Goal: Task Accomplishment & Management: Complete application form

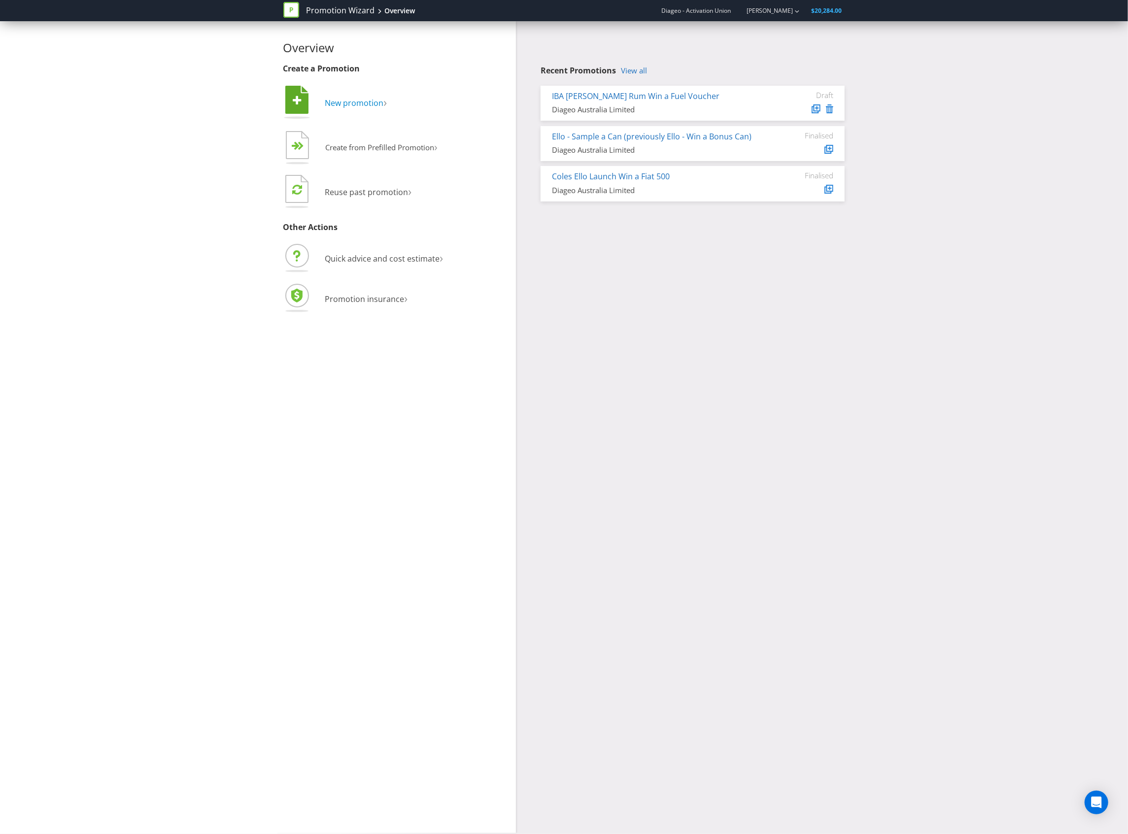
click at [335, 99] on span "New promotion" at bounding box center [354, 103] width 59 height 11
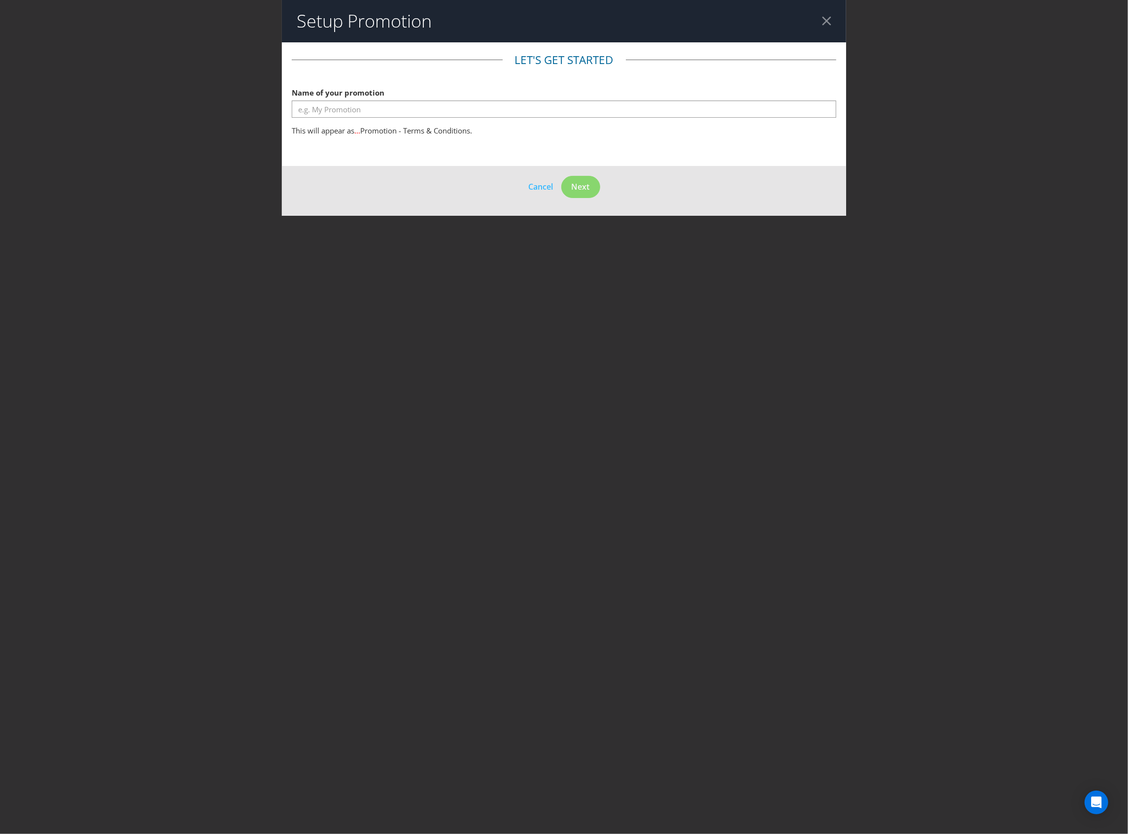
click at [426, 121] on fieldset "Let's get started Name of your promotion This will appear as ... Promotion - Te…" at bounding box center [564, 96] width 544 height 89
click at [435, 113] on input "text" at bounding box center [564, 108] width 544 height 17
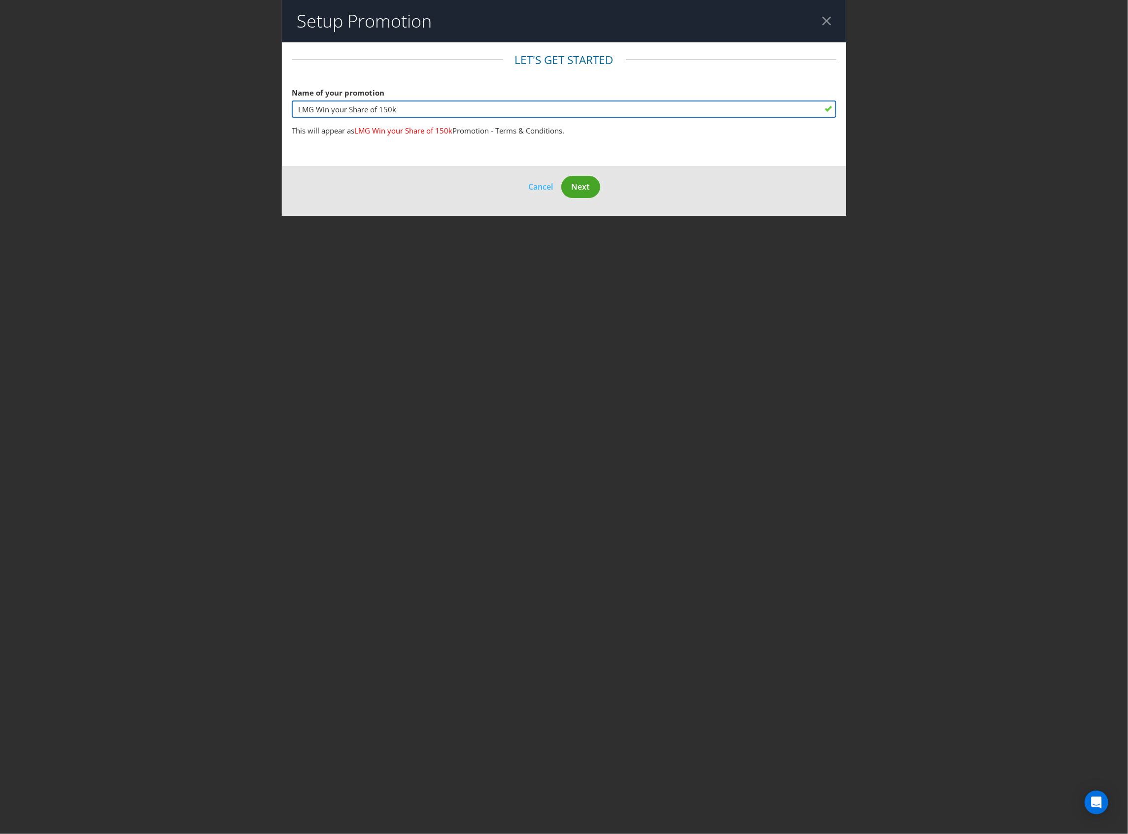
type input "LMG Win your Share of 150k"
click at [587, 185] on span "Next" at bounding box center [580, 186] width 18 height 11
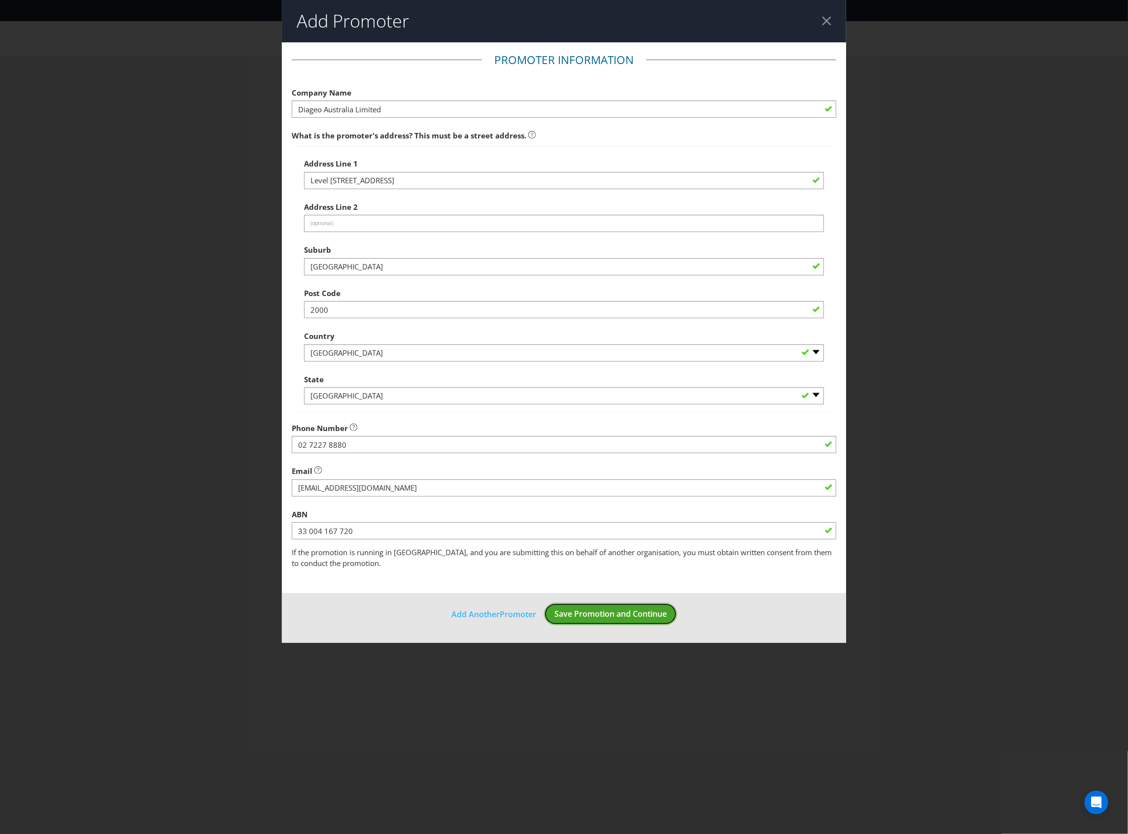
click at [599, 603] on button "Save Promotion and Continue" at bounding box center [610, 614] width 133 height 22
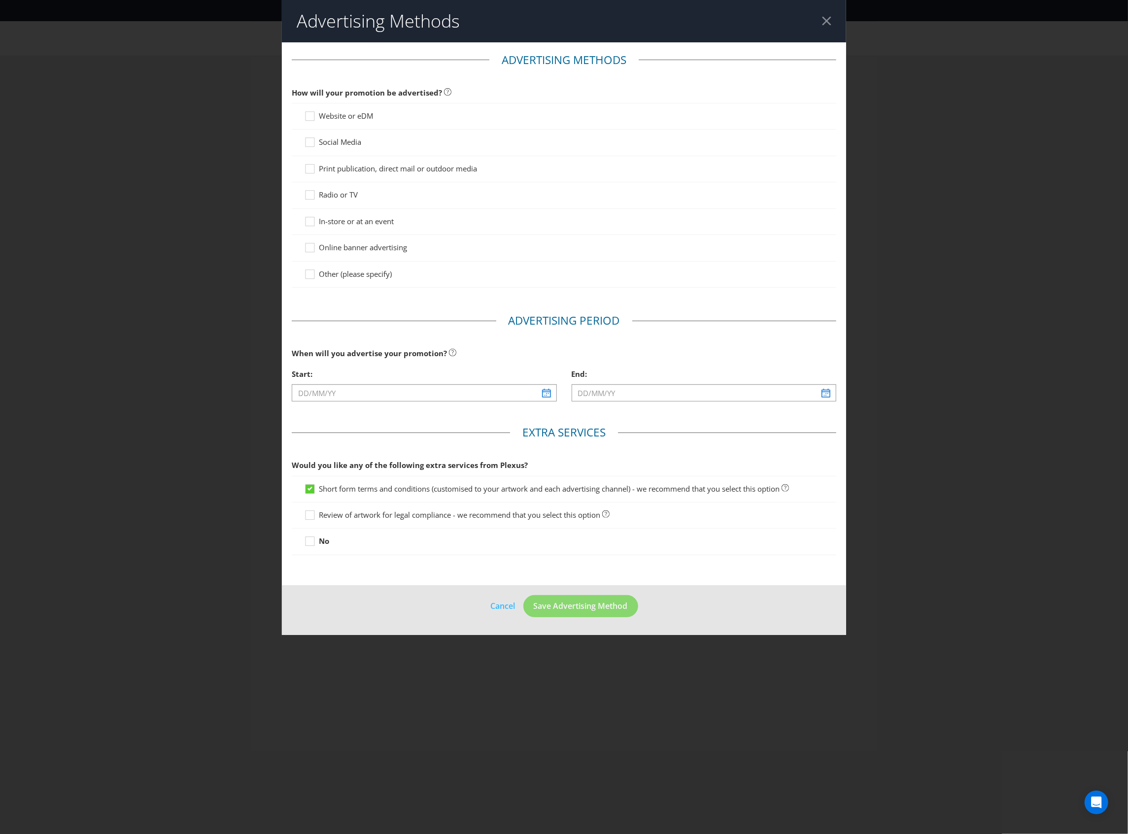
click at [338, 117] on span "Website or eDM" at bounding box center [346, 116] width 54 height 10
click at [0, 0] on input "Website or eDM" at bounding box center [0, 0] width 0 height 0
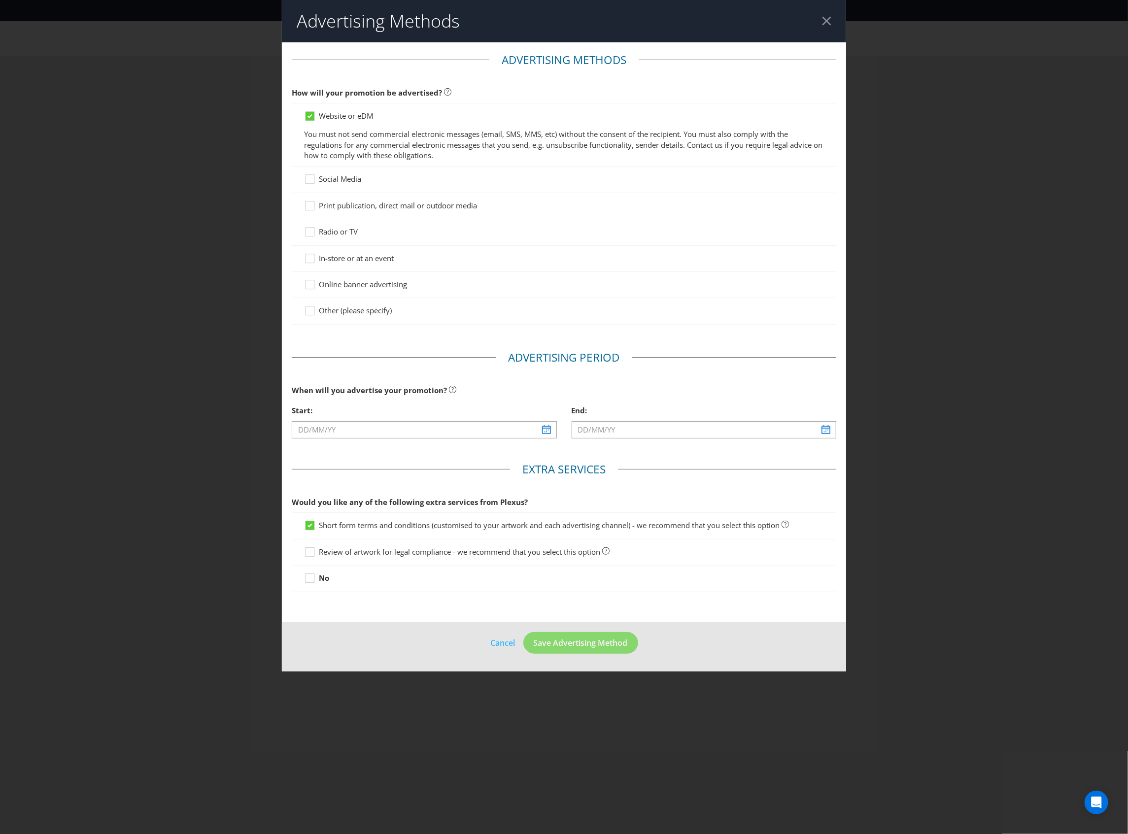
click at [343, 131] on p "You must not send commercial electronic messages (email, SMS, MMS, etc) without…" at bounding box center [564, 145] width 520 height 32
click at [353, 215] on div "Print publication, direct mail or outdoor media" at bounding box center [564, 206] width 544 height 26
click at [359, 205] on span "Print publication, direct mail or outdoor media" at bounding box center [398, 205] width 158 height 10
click at [0, 0] on input "Print publication, direct mail or outdoor media" at bounding box center [0, 0] width 0 height 0
click at [364, 203] on span "Print publication, direct mail or outdoor media" at bounding box center [398, 205] width 158 height 10
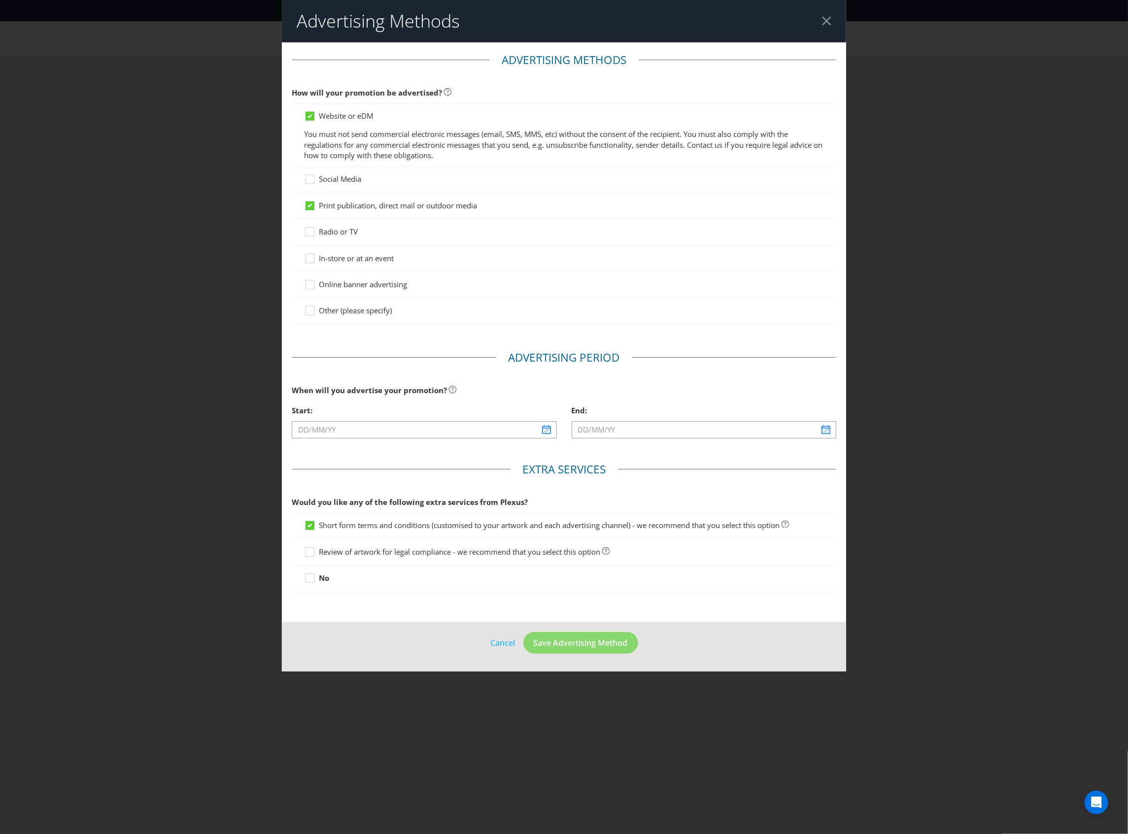
click at [0, 0] on input "Print publication, direct mail or outdoor media" at bounding box center [0, 0] width 0 height 0
click at [341, 258] on span "In-store or at an event" at bounding box center [356, 258] width 75 height 10
click at [0, 0] on input "In-store or at an event" at bounding box center [0, 0] width 0 height 0
click at [351, 288] on span "Online banner advertising" at bounding box center [363, 284] width 88 height 10
click at [0, 0] on input "Online banner advertising" at bounding box center [0, 0] width 0 height 0
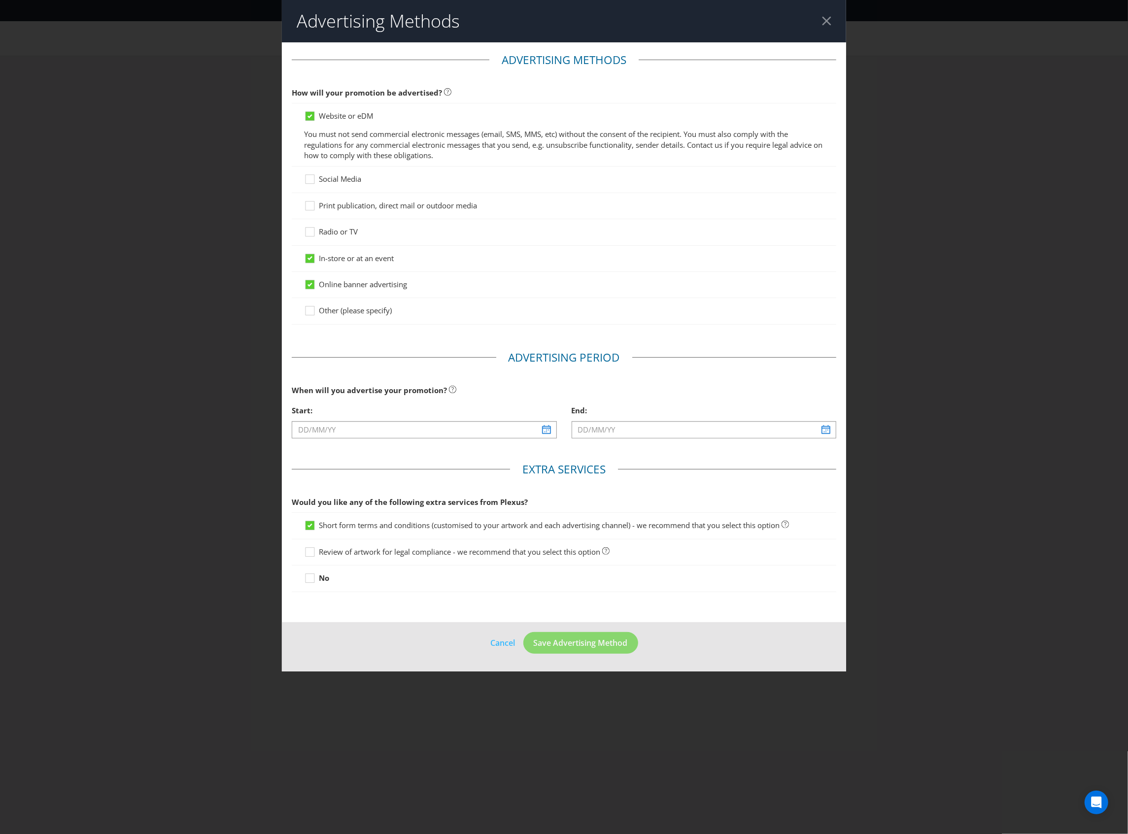
drag, startPoint x: 419, startPoint y: 411, endPoint x: 424, endPoint y: 428, distance: 17.5
click at [422, 421] on div "Start:" at bounding box center [424, 410] width 265 height 20
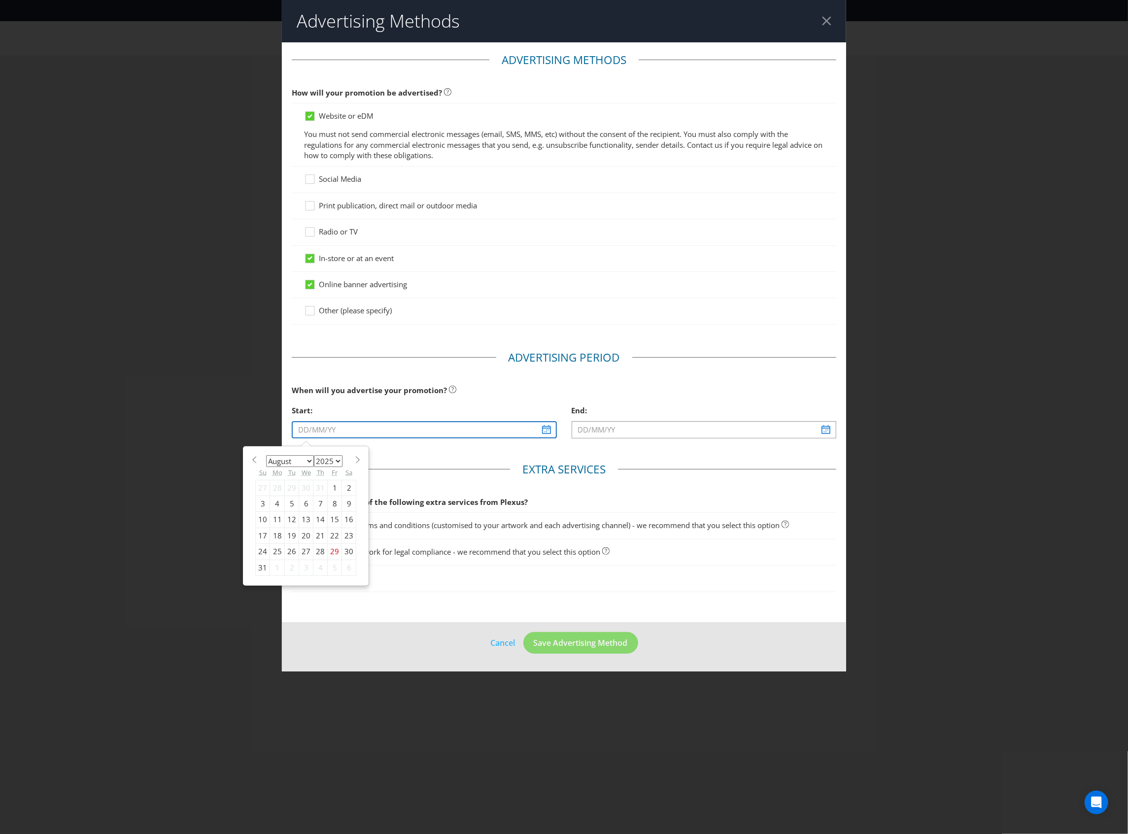
drag, startPoint x: 424, startPoint y: 428, endPoint x: 464, endPoint y: 437, distance: 41.1
click at [424, 428] on input "text" at bounding box center [424, 429] width 265 height 17
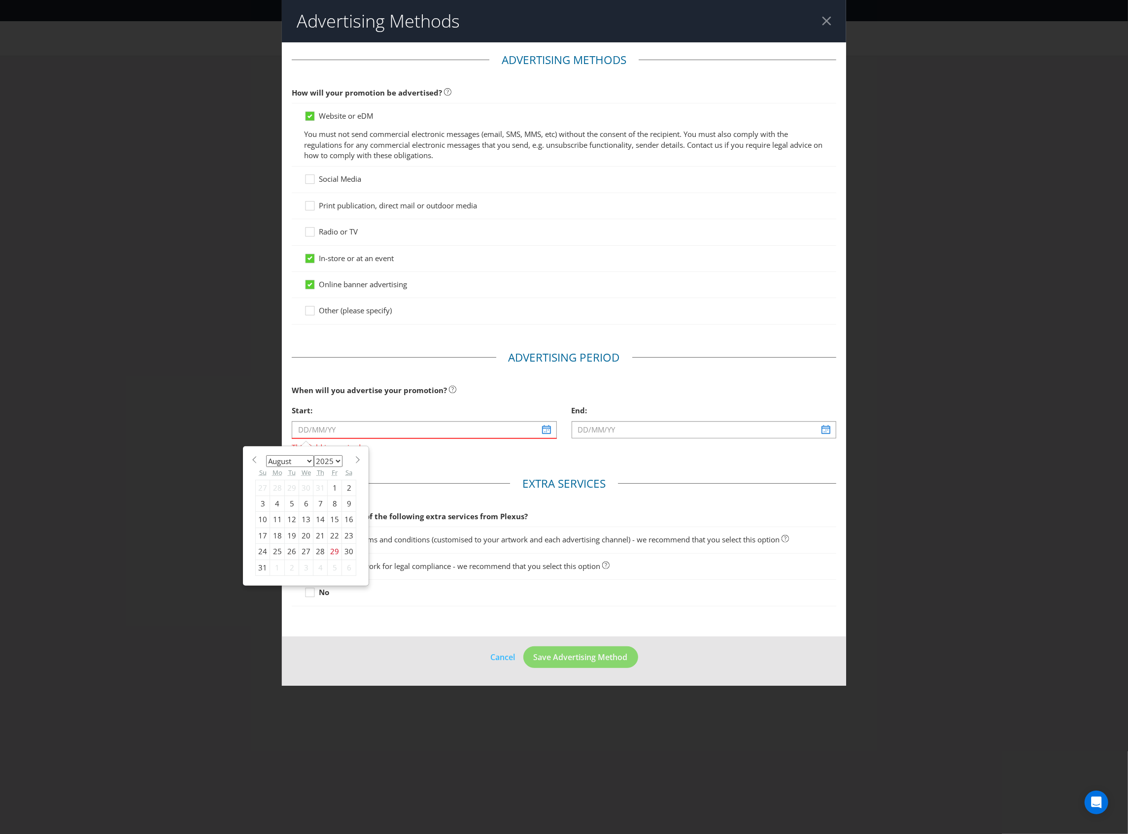
click at [301, 461] on div at bounding box center [564, 460] width 544 height 1
click at [358, 427] on input "text" at bounding box center [424, 429] width 265 height 17
click at [361, 426] on input "text" at bounding box center [424, 429] width 265 height 17
click at [327, 435] on input "text" at bounding box center [424, 429] width 265 height 17
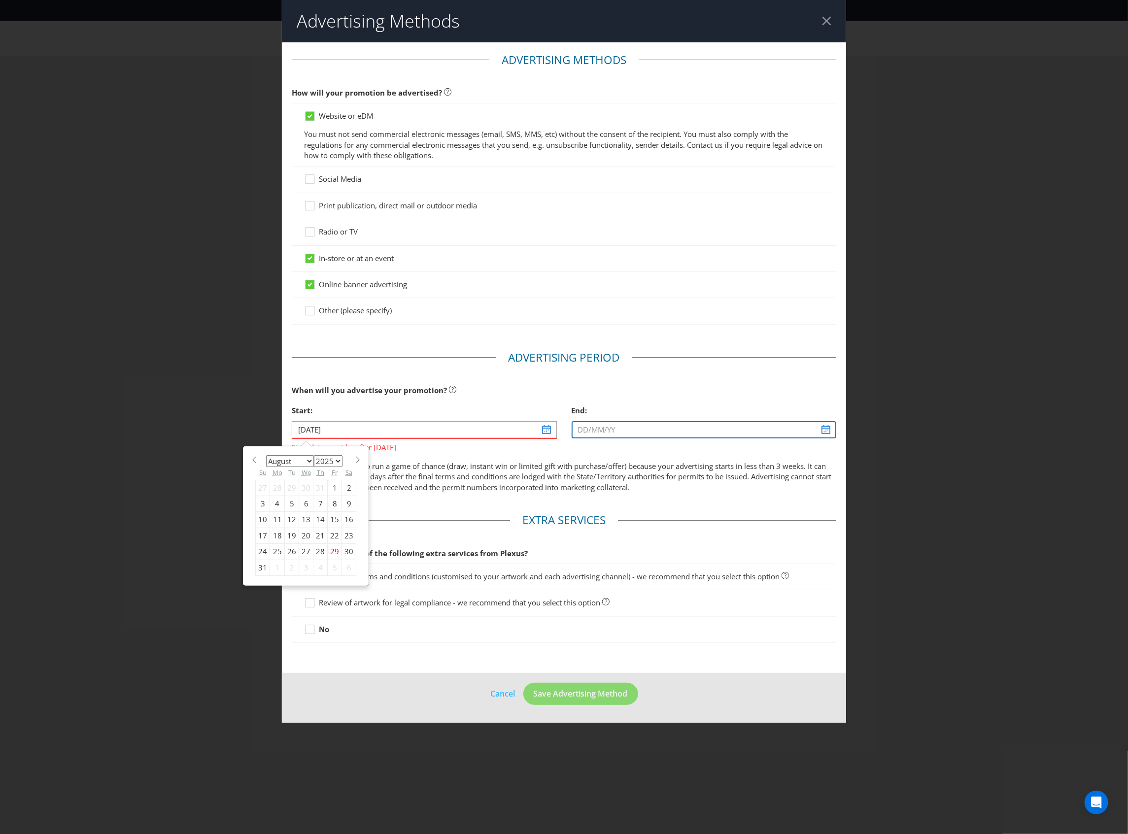
type input "[DATE]"
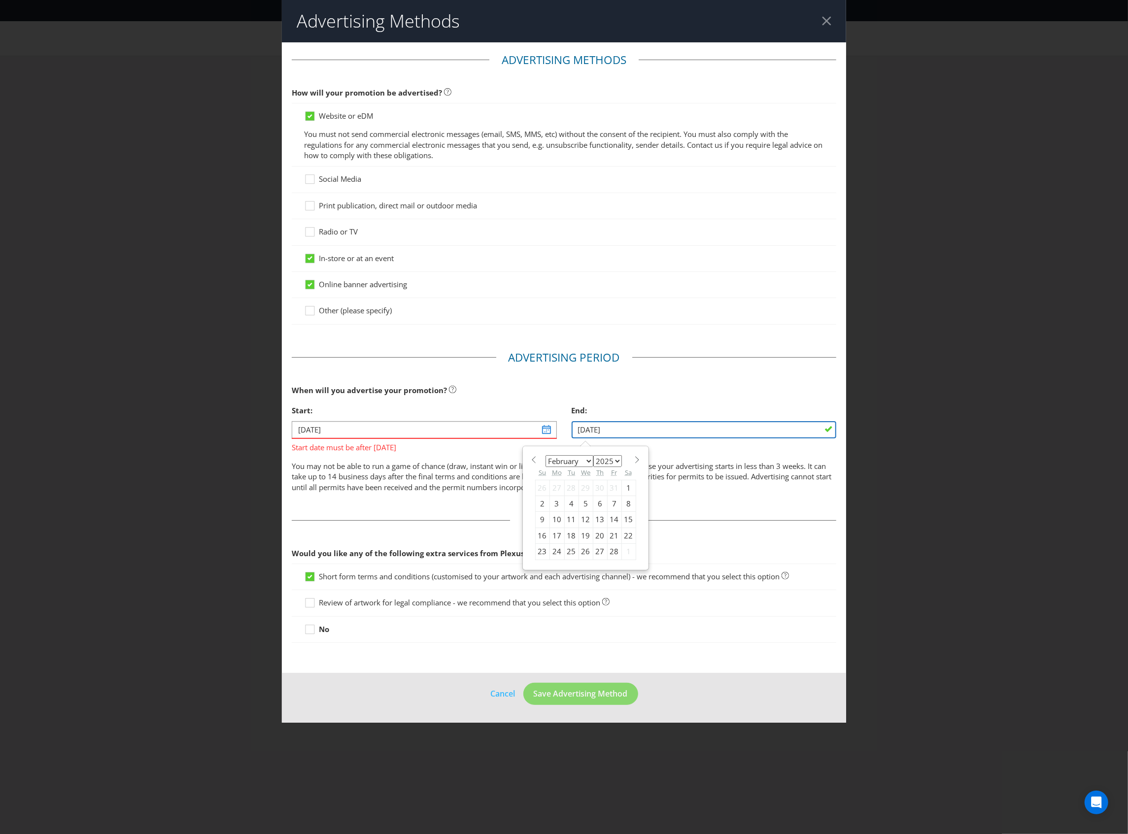
click at [614, 424] on input "[DATE]" at bounding box center [703, 429] width 265 height 17
drag, startPoint x: 736, startPoint y: 441, endPoint x: 687, endPoint y: 435, distance: 49.6
click at [732, 441] on div "End: [DATE] January February March April May June July August September October…" at bounding box center [703, 422] width 279 height 45
drag, startPoint x: 640, startPoint y: 423, endPoint x: 521, endPoint y: 424, distance: 119.7
click at [521, 424] on div "Start: [DATE] Start date must be after [DATE] End: [DATE] January February Marc…" at bounding box center [563, 430] width 559 height 60
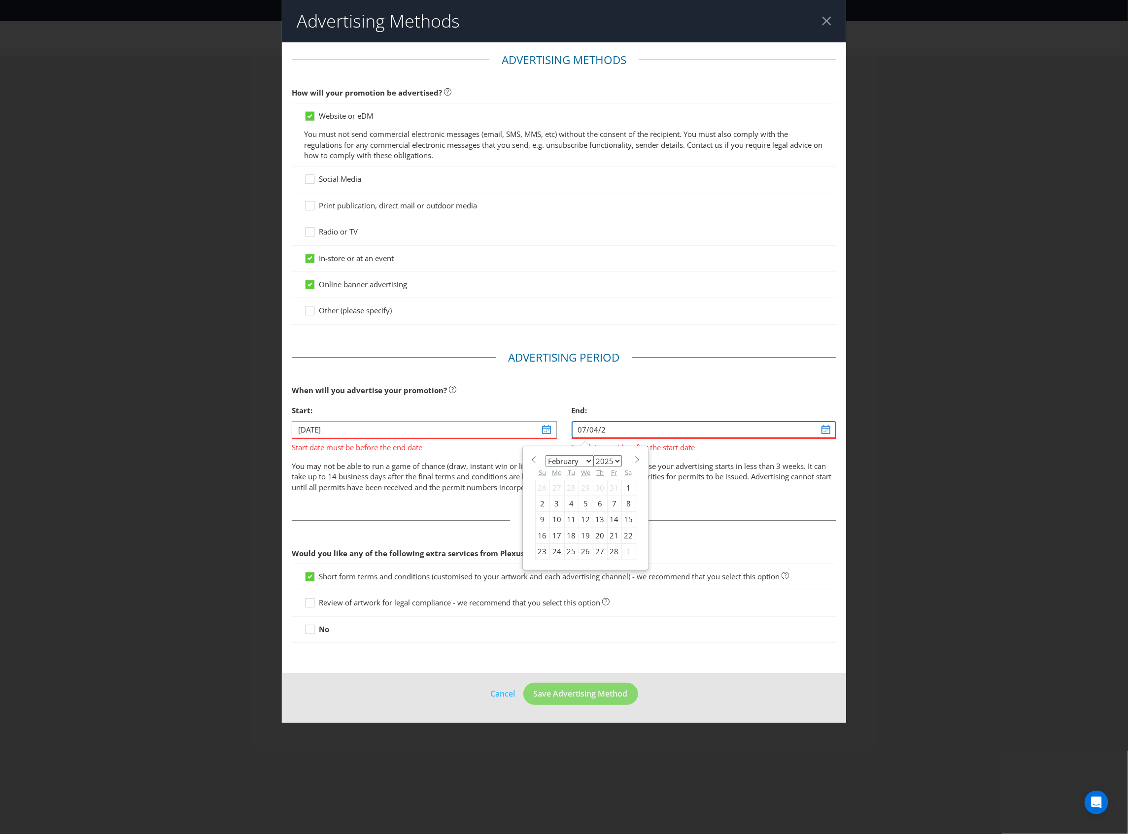
type input "[DATE]"
select select "3"
type input "[DATE]"
click at [642, 381] on div "When will you advertise your promotion?" at bounding box center [564, 390] width 544 height 20
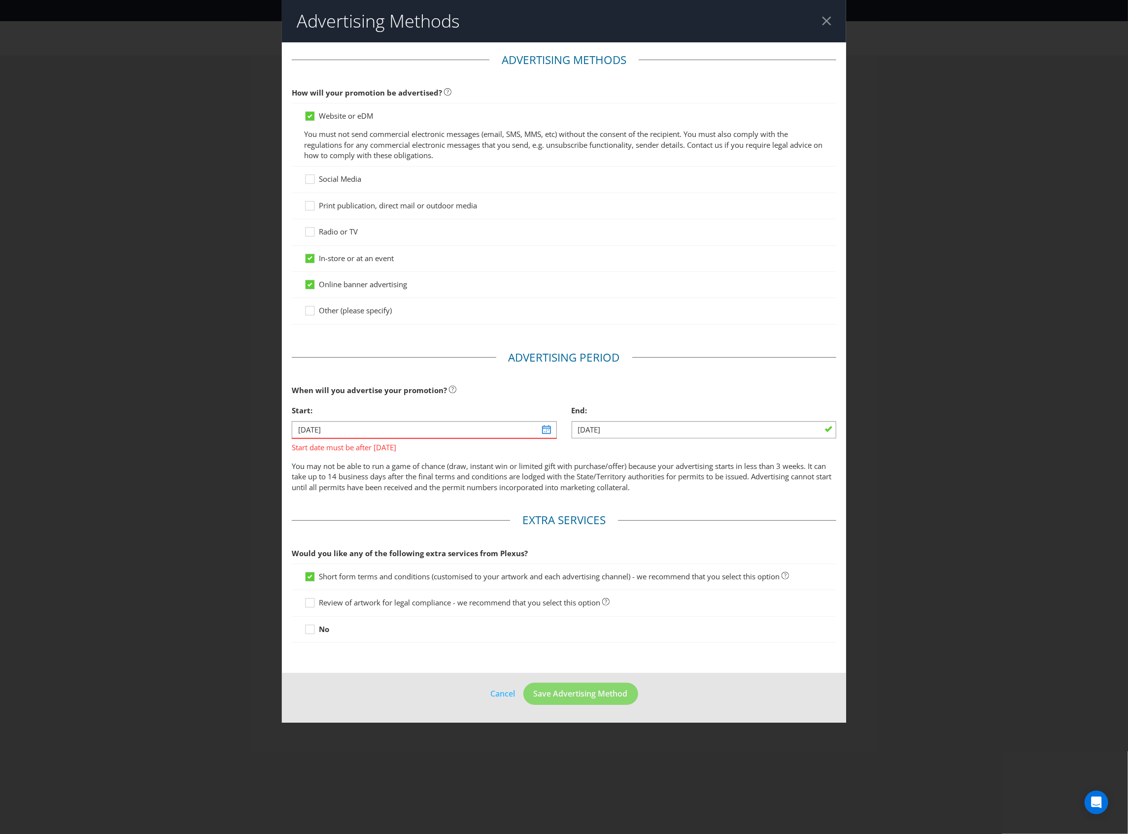
click at [679, 643] on div at bounding box center [564, 642] width 544 height 1
click at [367, 504] on main "Advertising Methods How will your promotion be advertised? Website or eDM You m…" at bounding box center [564, 357] width 564 height 631
click at [555, 434] on input "[DATE]" at bounding box center [424, 429] width 265 height 17
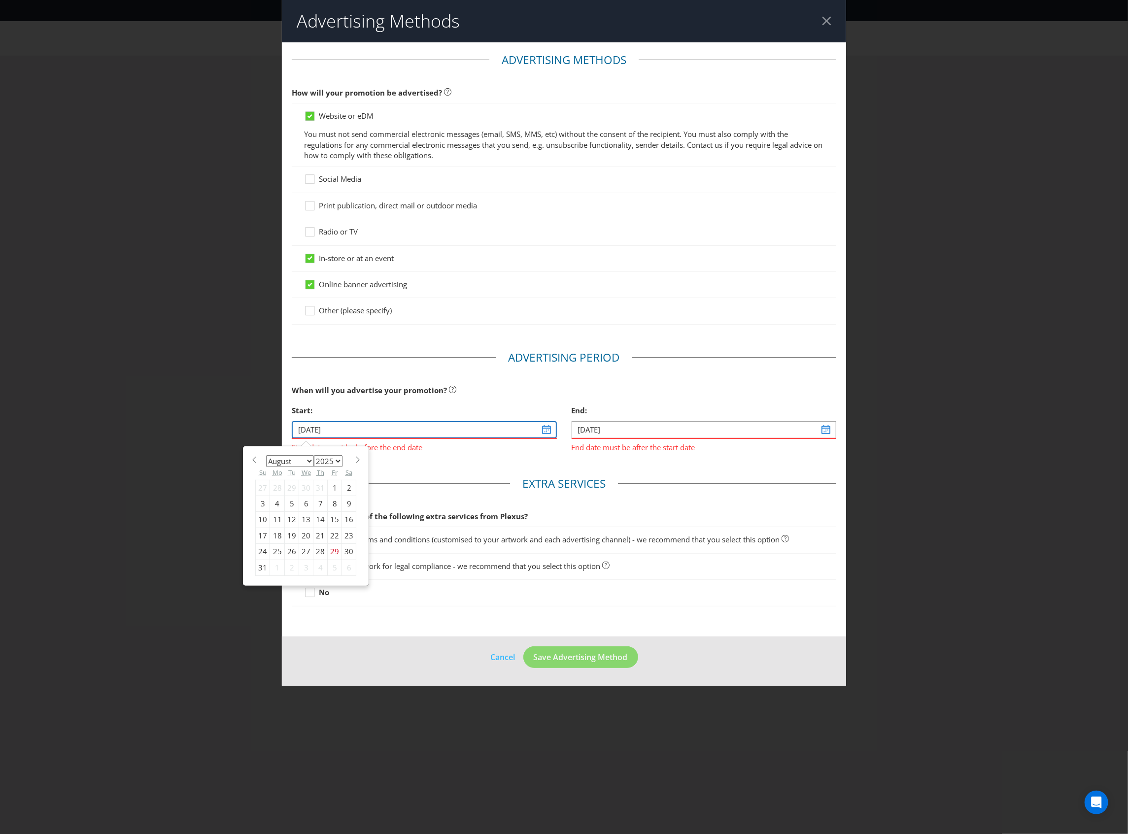
type input "[DATE]"
click at [721, 428] on input "[DATE]" at bounding box center [703, 429] width 265 height 17
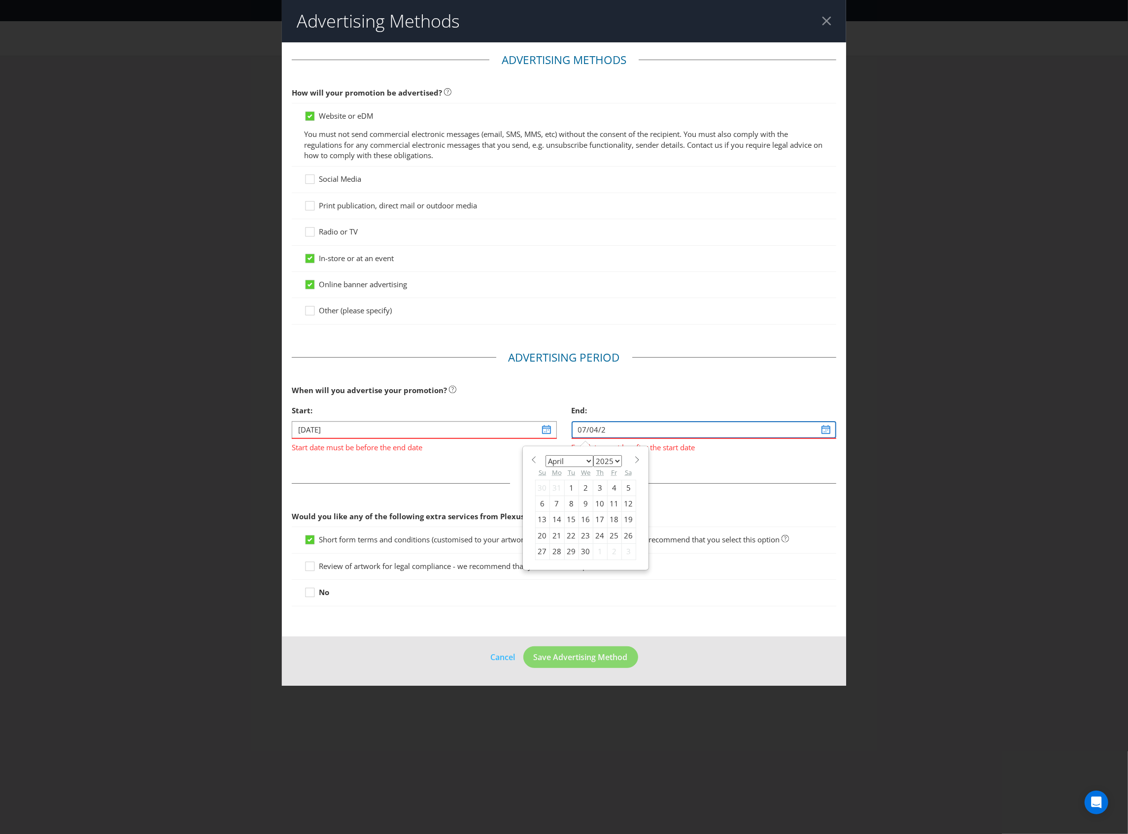
type input "[DATE]"
select select "2026"
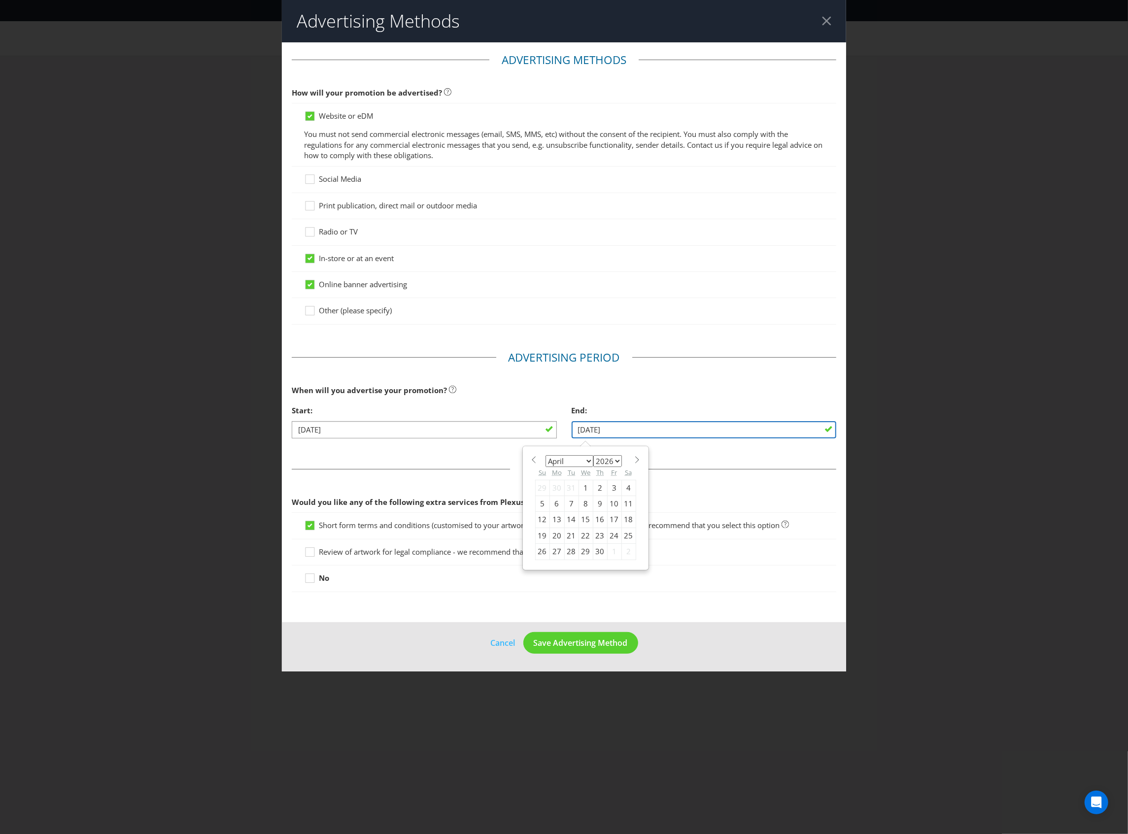
type input "[DATE]"
click at [743, 490] on fieldset "Extra Services Would you like any of the following extra services from Plexus? …" at bounding box center [564, 530] width 544 height 136
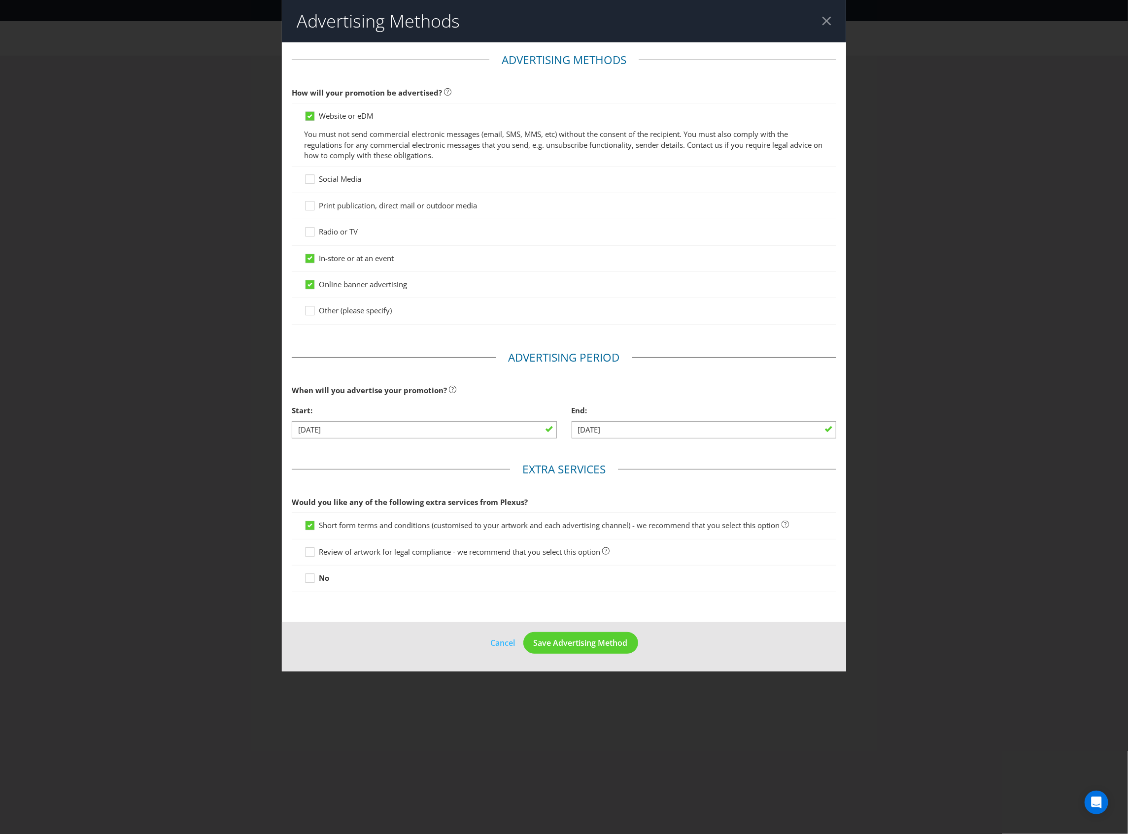
click at [516, 556] on span "Review of artwork for legal compliance - we recommend that you select this opti…" at bounding box center [459, 552] width 281 height 10
click at [0, 0] on input "Review of artwork for legal compliance - we recommend that you select this opti…" at bounding box center [0, 0] width 0 height 0
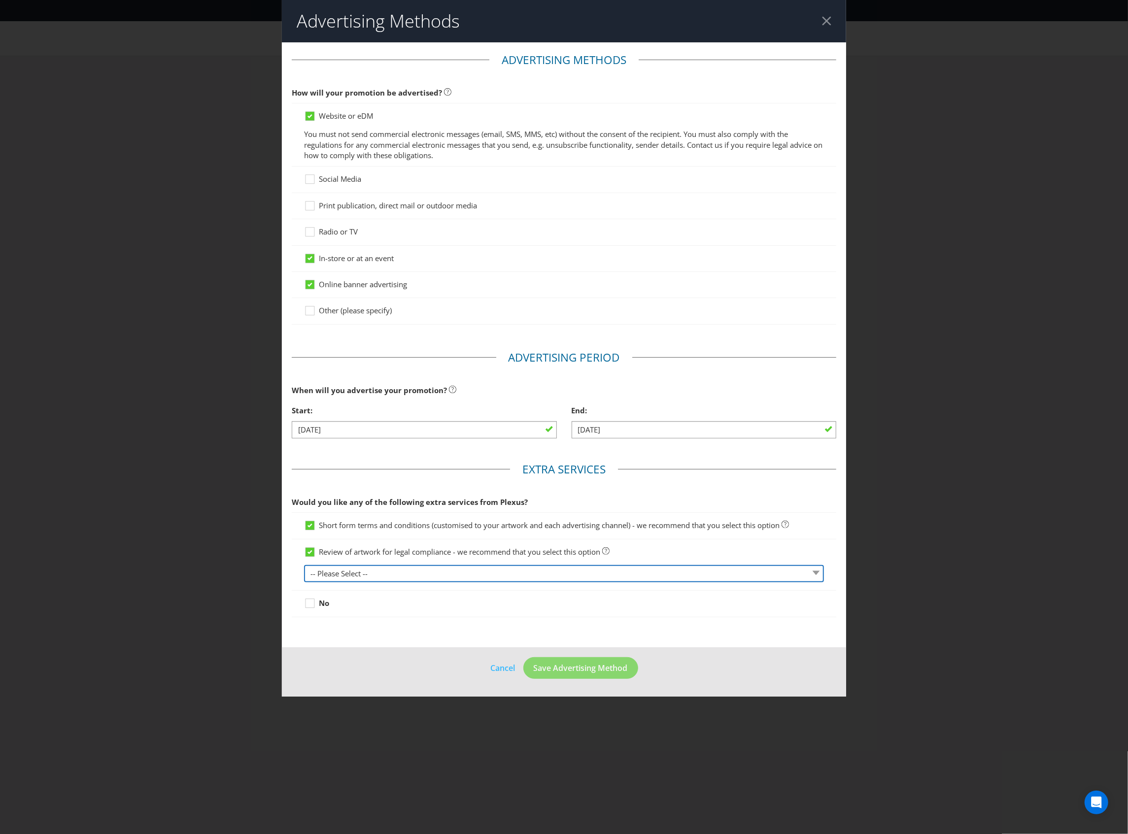
click at [497, 571] on select "-- Please Select -- 1 piece 2-4 pieces (provided at same time) 5-7 pieces (prov…" at bounding box center [564, 573] width 520 height 17
select select "MARKETING_REVIEW_1"
click at [304, 567] on select "-- Please Select -- 1 piece 2-4 pieces (provided at same time) 5-7 pieces (prov…" at bounding box center [564, 573] width 520 height 17
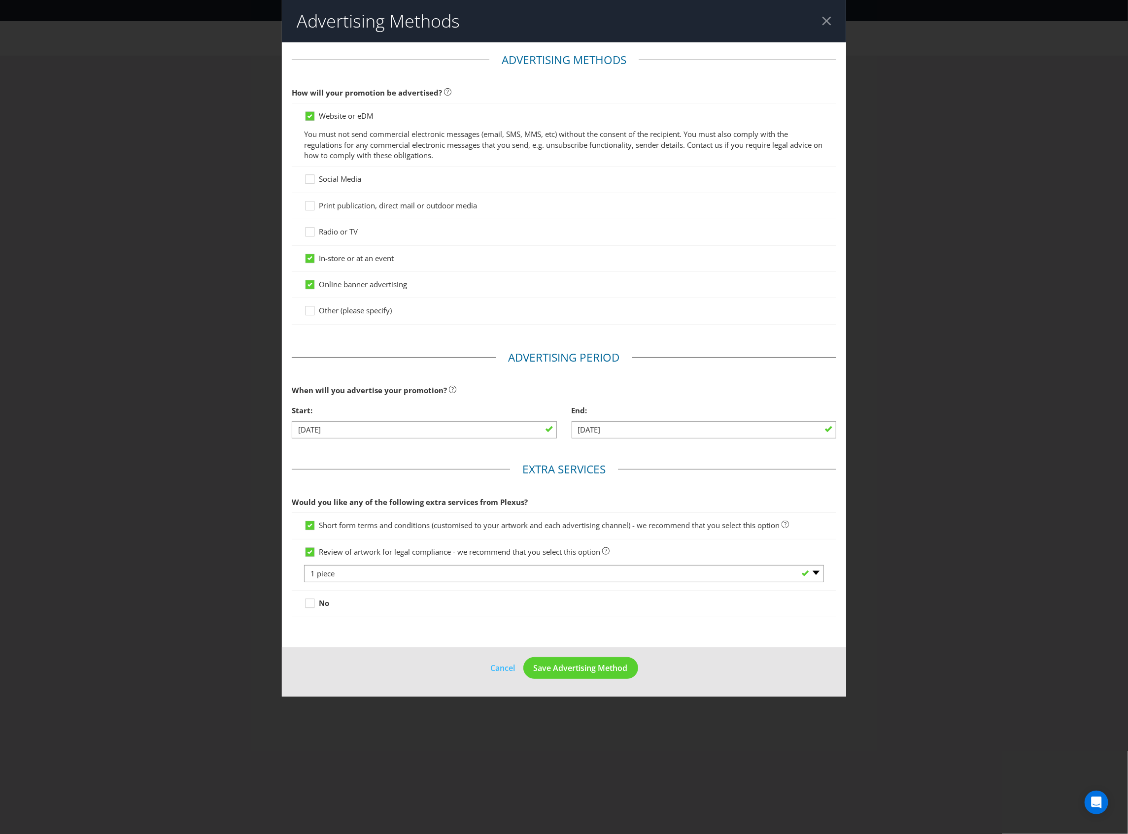
click at [542, 649] on footer "Cancel Save Advertising Method" at bounding box center [564, 672] width 564 height 50
click at [554, 662] on button "Save Advertising Method" at bounding box center [580, 668] width 115 height 22
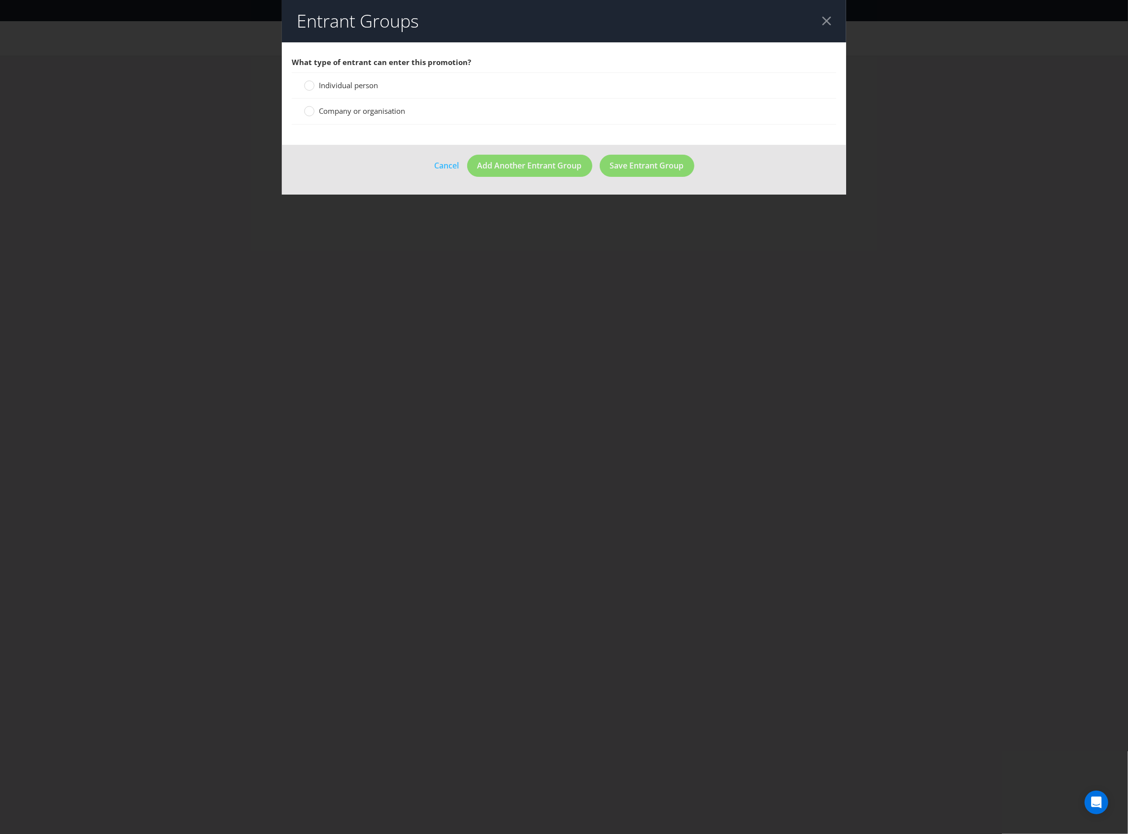
click at [440, 85] on div "Individual person" at bounding box center [564, 85] width 520 height 10
drag, startPoint x: 420, startPoint y: 87, endPoint x: 349, endPoint y: 87, distance: 70.9
click at [417, 87] on div "Individual person" at bounding box center [564, 85] width 520 height 10
click at [347, 87] on span "Individual person" at bounding box center [348, 85] width 59 height 10
click at [0, 0] on input "Individual person" at bounding box center [0, 0] width 0 height 0
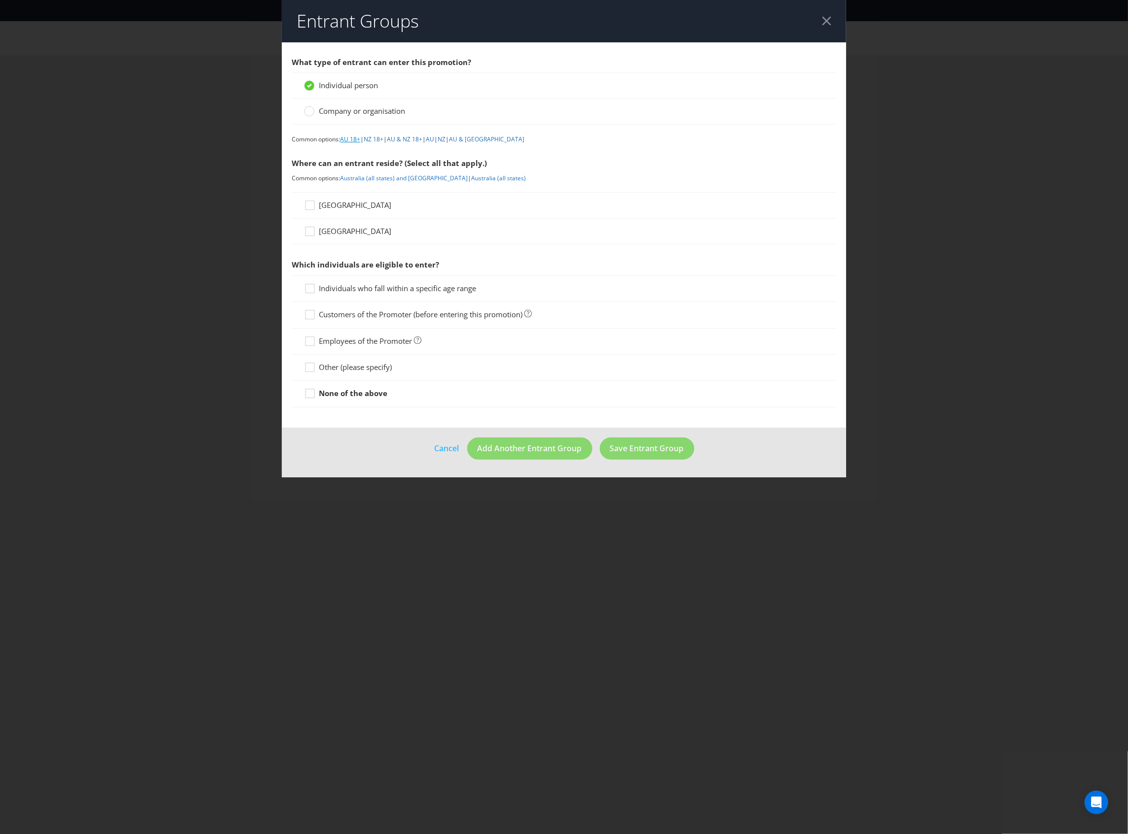
drag, startPoint x: 363, startPoint y: 136, endPoint x: 355, endPoint y: 138, distance: 8.6
click at [362, 137] on span "|" at bounding box center [361, 139] width 3 height 8
click at [353, 139] on link "AU 18+" at bounding box center [350, 139] width 20 height 8
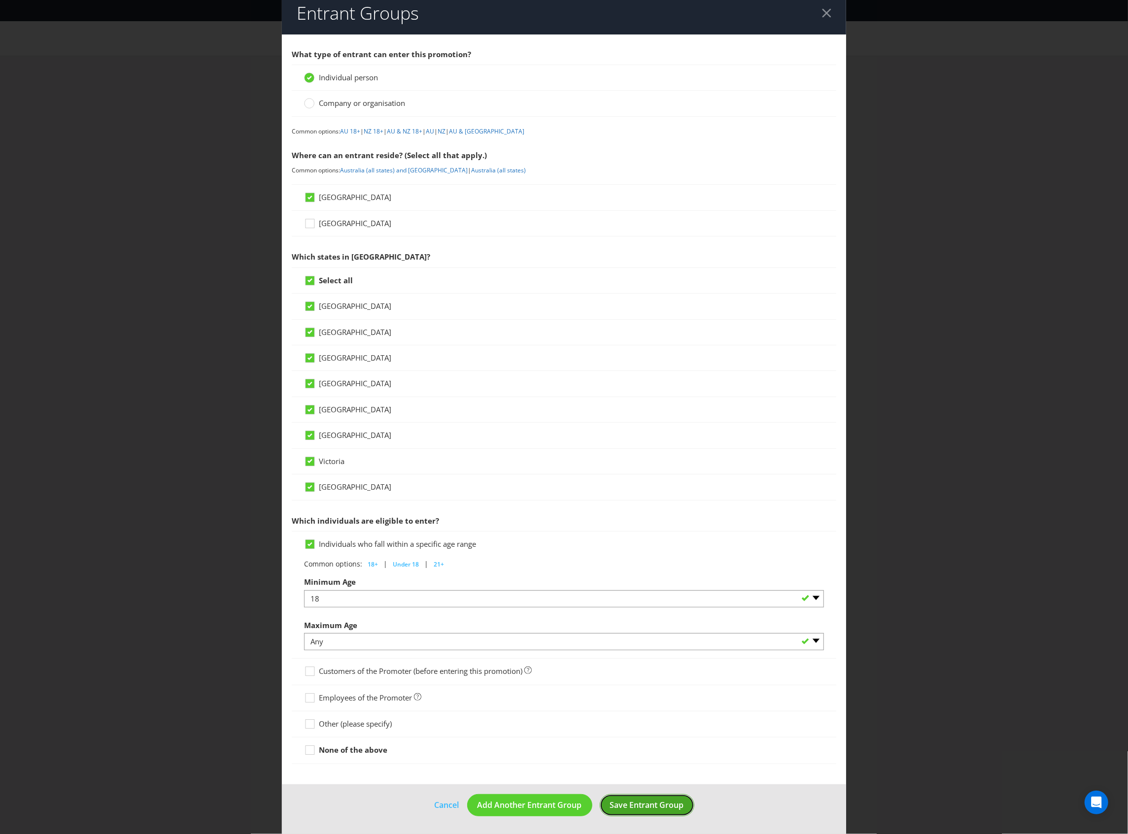
click at [649, 802] on span "Save Entrant Group" at bounding box center [647, 805] width 74 height 11
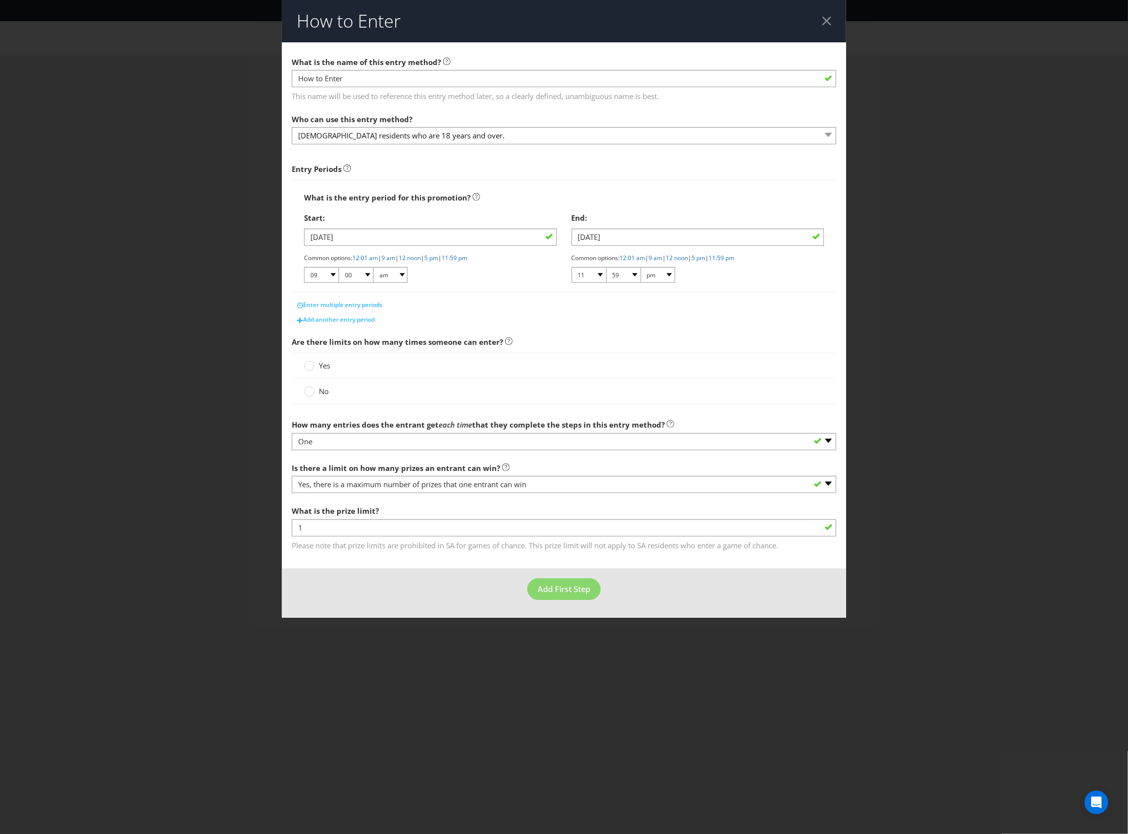
click at [317, 369] on label "Yes" at bounding box center [318, 366] width 28 height 10
click at [0, 0] on input "Yes" at bounding box center [0, 0] width 0 height 0
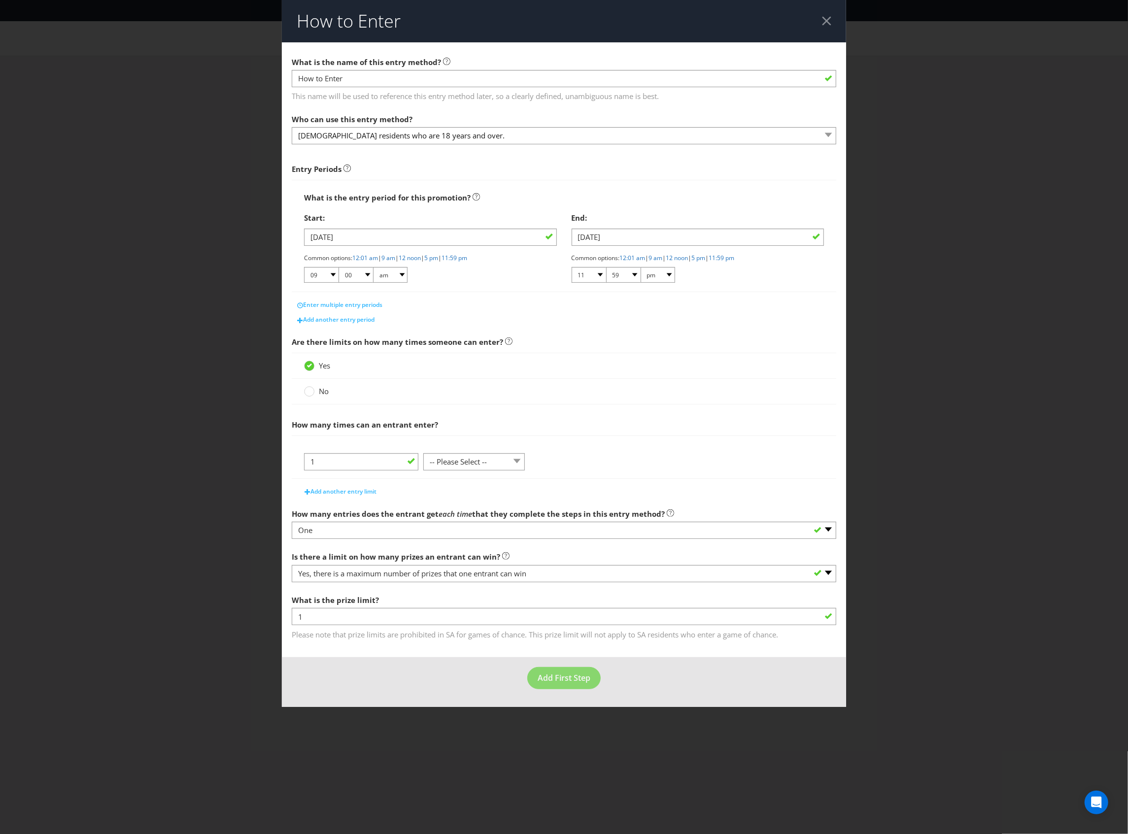
drag, startPoint x: 473, startPoint y: 477, endPoint x: 483, endPoint y: 467, distance: 14.3
click at [473, 475] on div "1 -- Please Select -- per person per day per purchase per transaction Other (pl…" at bounding box center [564, 465] width 520 height 25
click at [485, 466] on select "-- Please Select -- per person per day per purchase per transaction Other (plea…" at bounding box center [473, 461] width 101 height 17
select select "PER_PERSON"
click at [423, 455] on select "-- Please Select -- per person per day per purchase per transaction Other (plea…" at bounding box center [473, 461] width 101 height 17
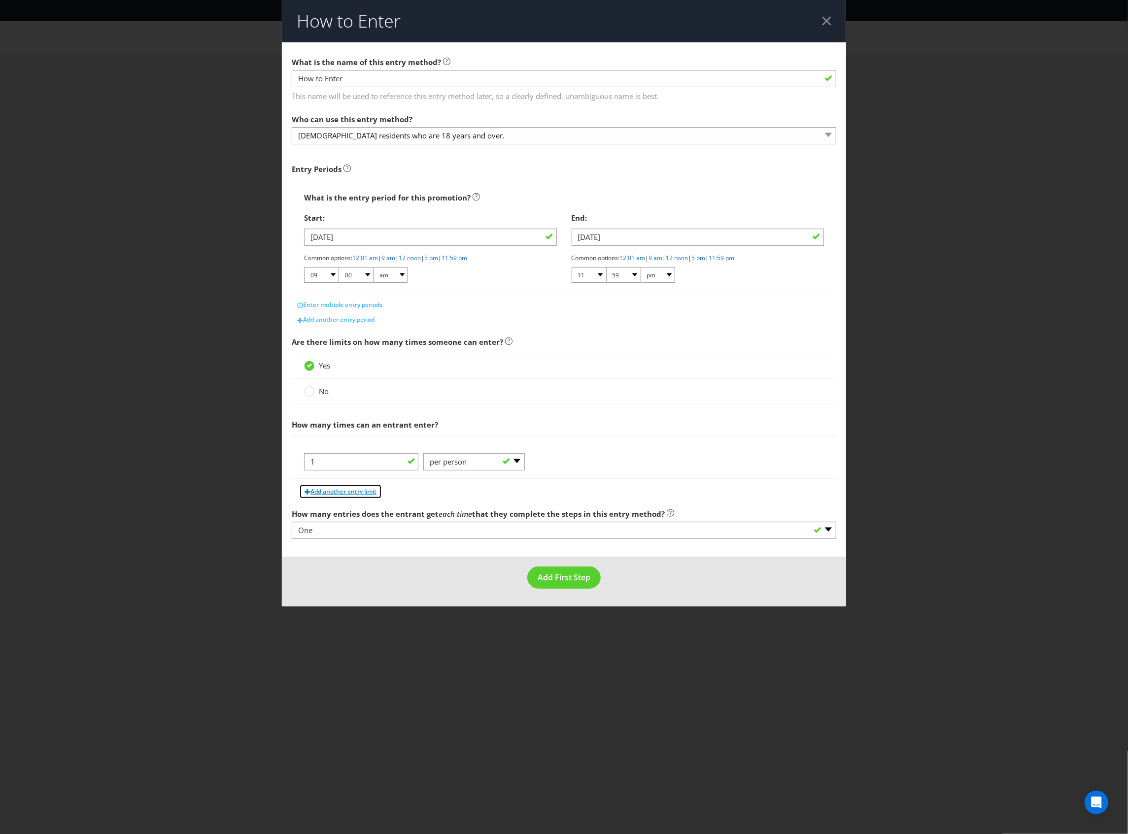
click at [367, 495] on span "Add another entry limit" at bounding box center [343, 491] width 66 height 8
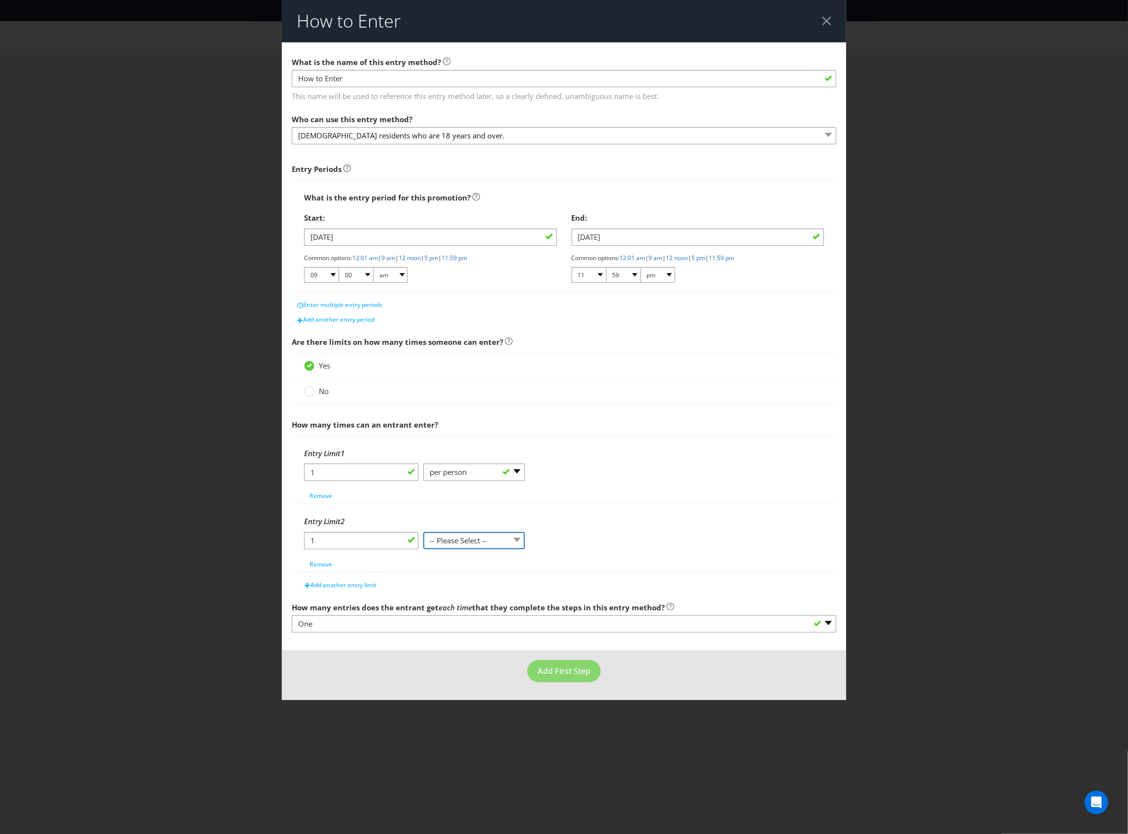
click at [485, 542] on select "-- Please Select -- per person per day per purchase per transaction Other (plea…" at bounding box center [473, 540] width 101 height 17
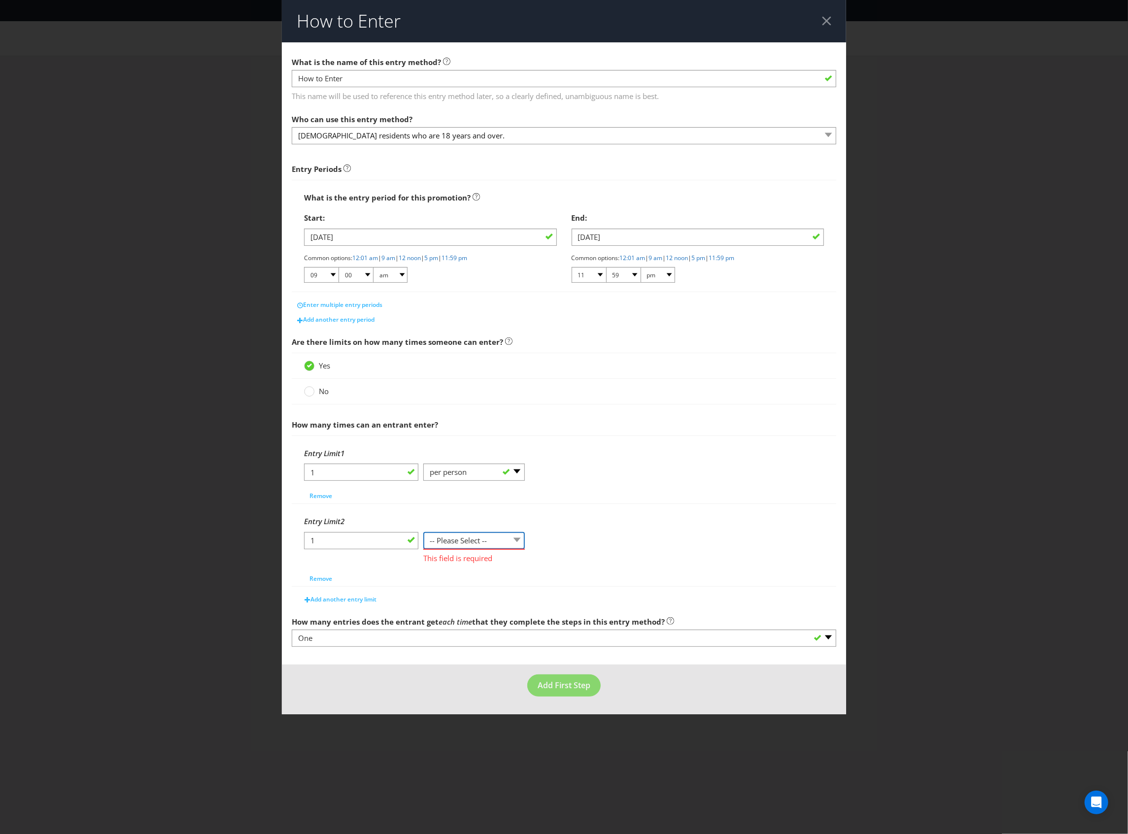
click at [466, 540] on select "-- Please Select -- per person per day per purchase per transaction Other (plea…" at bounding box center [473, 540] width 101 height 17
select select "PER_TRANSACTION"
click at [423, 534] on select "-- Please Select -- per person per day per purchase per transaction Other (plea…" at bounding box center [473, 540] width 101 height 17
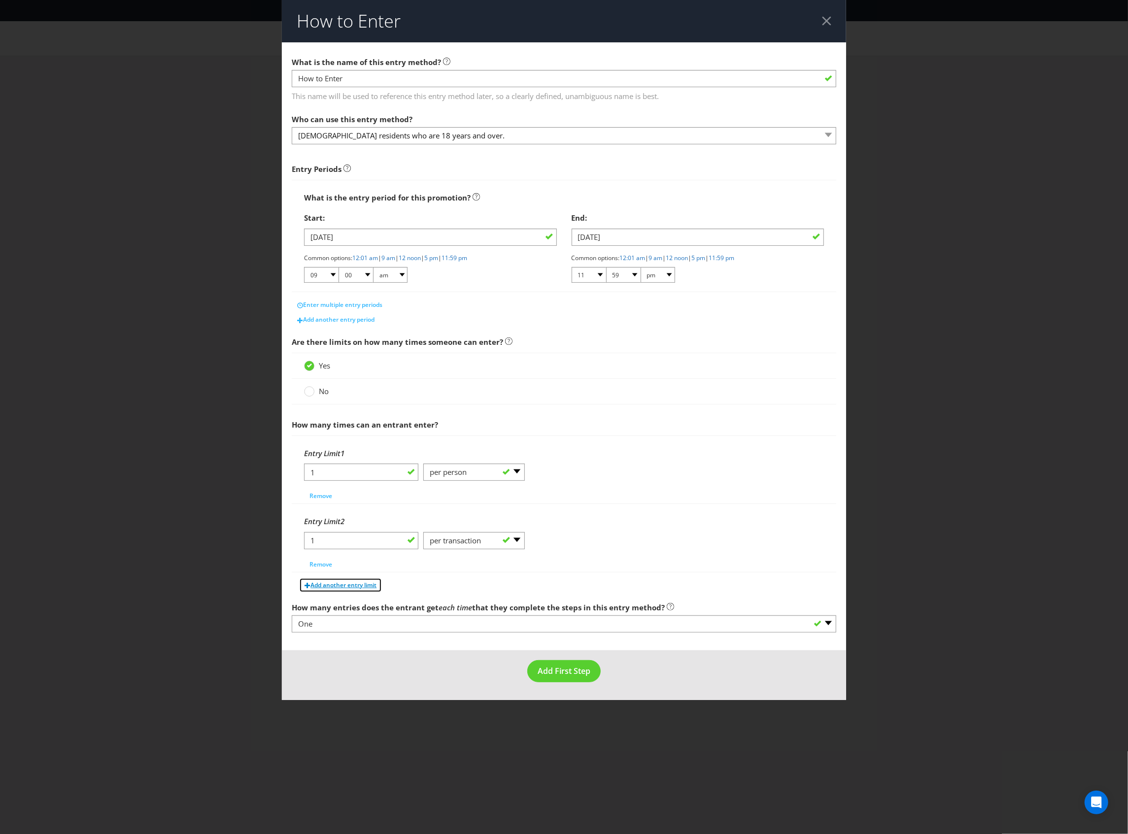
click at [341, 587] on span "Add another entry limit" at bounding box center [343, 585] width 66 height 8
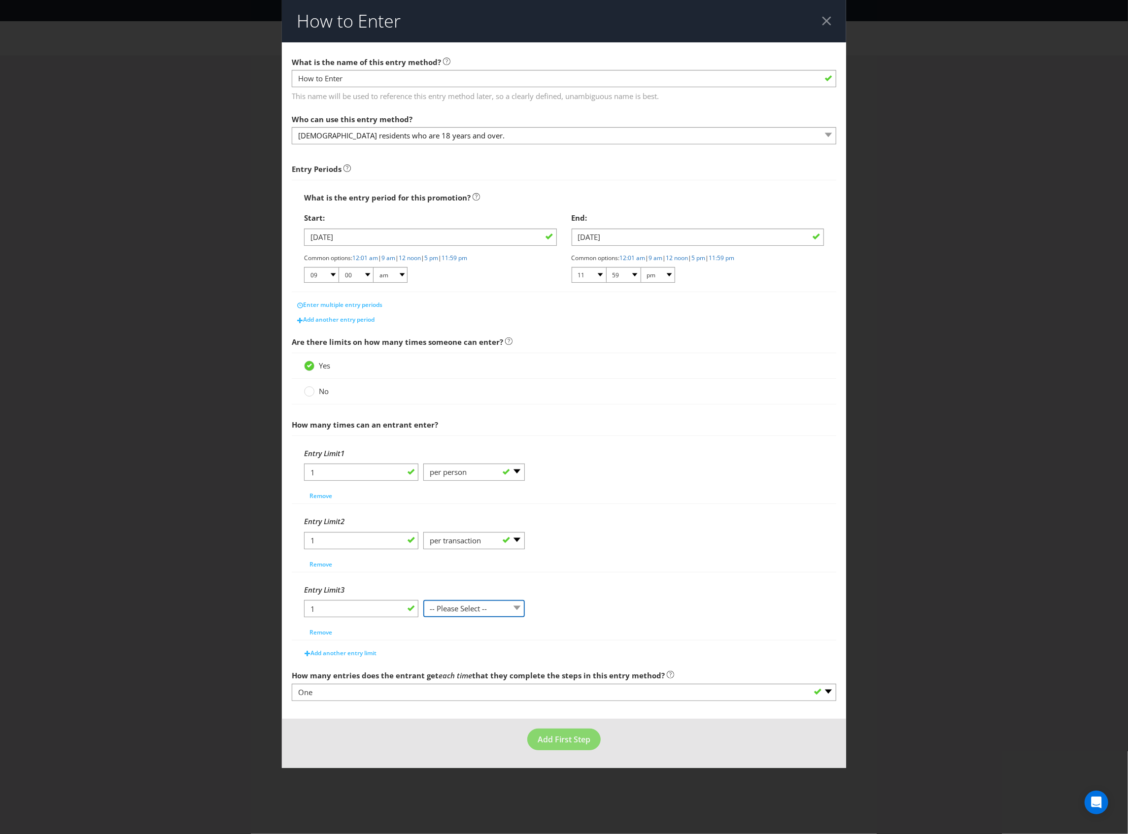
click at [450, 609] on select "-- Please Select -- per person per day per purchase per transaction Other (plea…" at bounding box center [473, 608] width 101 height 17
select select "PER_DAY"
click at [423, 602] on select "-- Please Select -- per person per day per purchase per transaction Other (plea…" at bounding box center [473, 608] width 101 height 17
click at [578, 745] on span "Add First Step" at bounding box center [563, 739] width 53 height 11
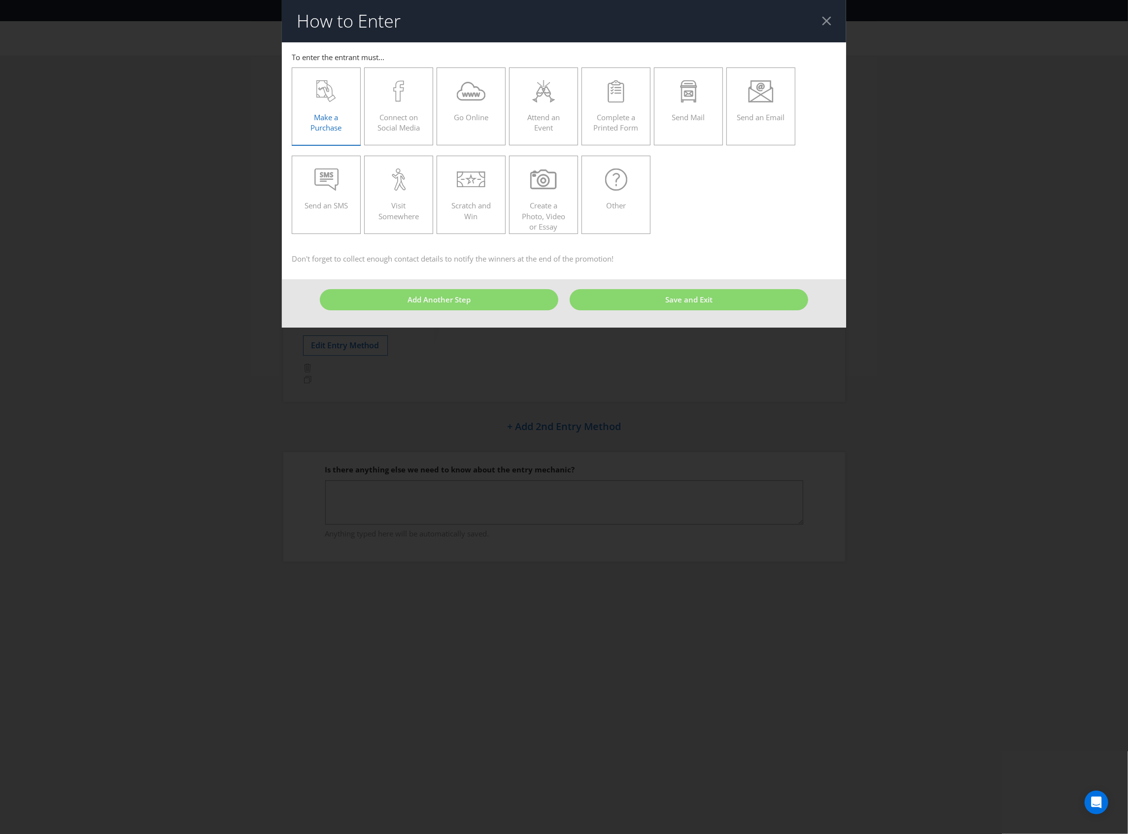
click at [352, 94] on label "Make a Purchase" at bounding box center [326, 106] width 69 height 78
click at [0, 0] on input "Make a Purchase" at bounding box center [0, 0] width 0 height 0
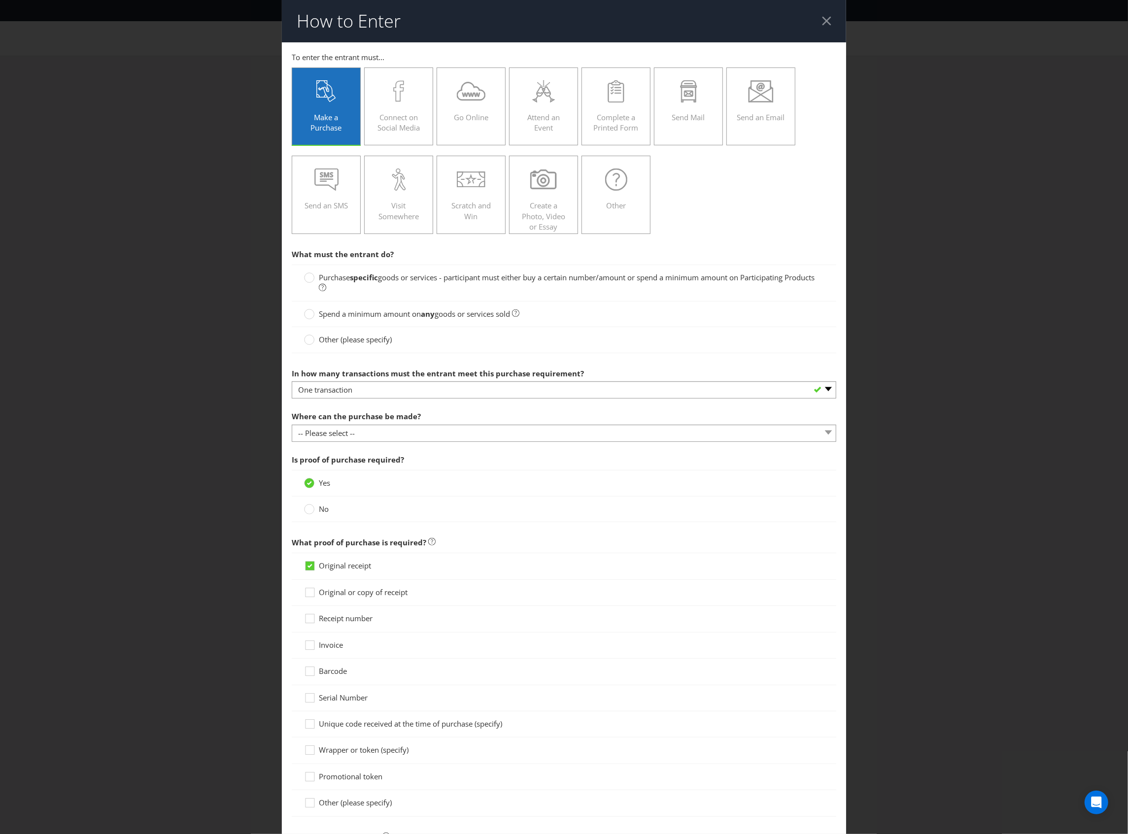
click at [376, 312] on span "Spend a minimum amount on" at bounding box center [370, 314] width 102 height 10
click at [0, 0] on input "Spend a minimum amount on any goods or services sold" at bounding box center [0, 0] width 0 height 0
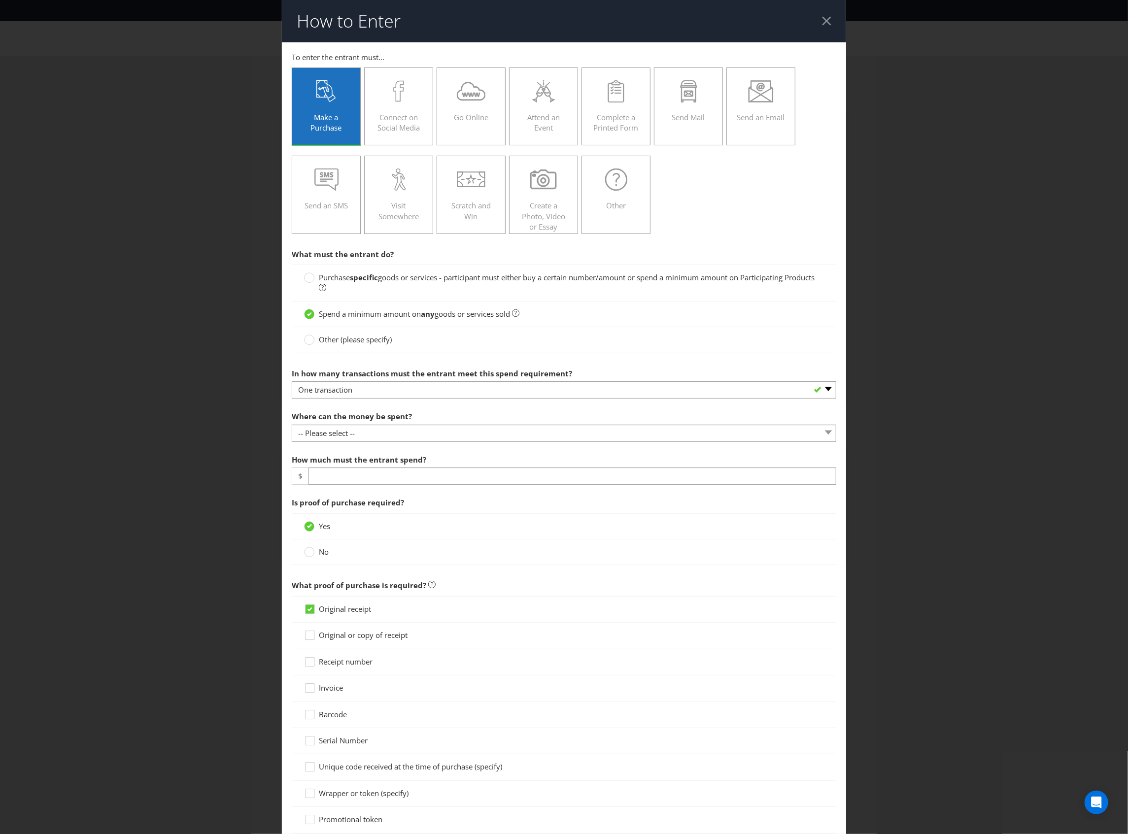
click at [419, 288] on label "Purchase specific goods or services - participant must either buy a certain num…" at bounding box center [564, 282] width 520 height 21
click at [0, 0] on input "Purchase specific goods or services - participant must either buy a certain num…" at bounding box center [0, 0] width 0 height 0
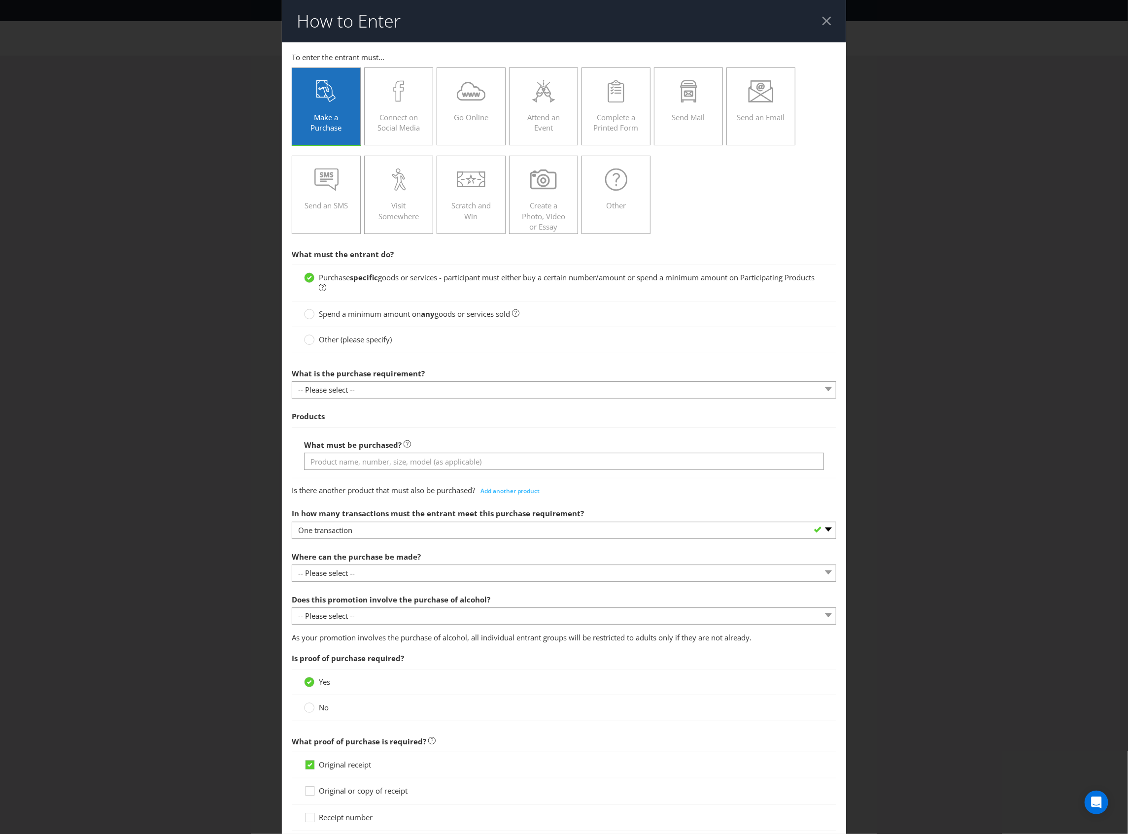
click at [422, 381] on div "What is the purchase requirement? -- Please select -- Buy a certain number of t…" at bounding box center [564, 381] width 544 height 35
drag, startPoint x: 408, startPoint y: 399, endPoint x: 411, endPoint y: 394, distance: 5.7
click at [408, 399] on div "What is the purchase requirement? -- Please select -- Buy a certain number of t…" at bounding box center [564, 381] width 544 height 35
click at [417, 383] on select "-- Please select -- Buy a certain number of these products or services Spend a …" at bounding box center [564, 389] width 544 height 17
select select "MINIMUM_SPEND_AMOUNT"
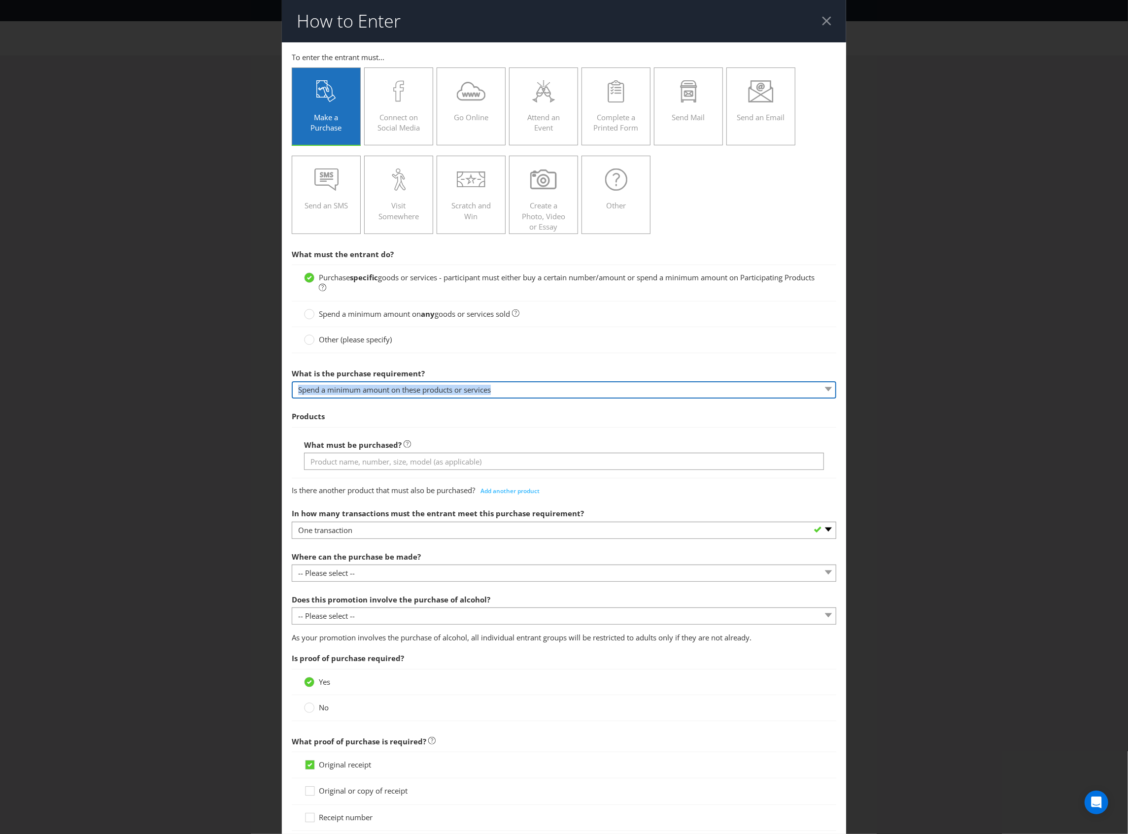
click at [292, 382] on select "-- Please select -- Buy a certain number of these products or services Spend a …" at bounding box center [564, 389] width 544 height 17
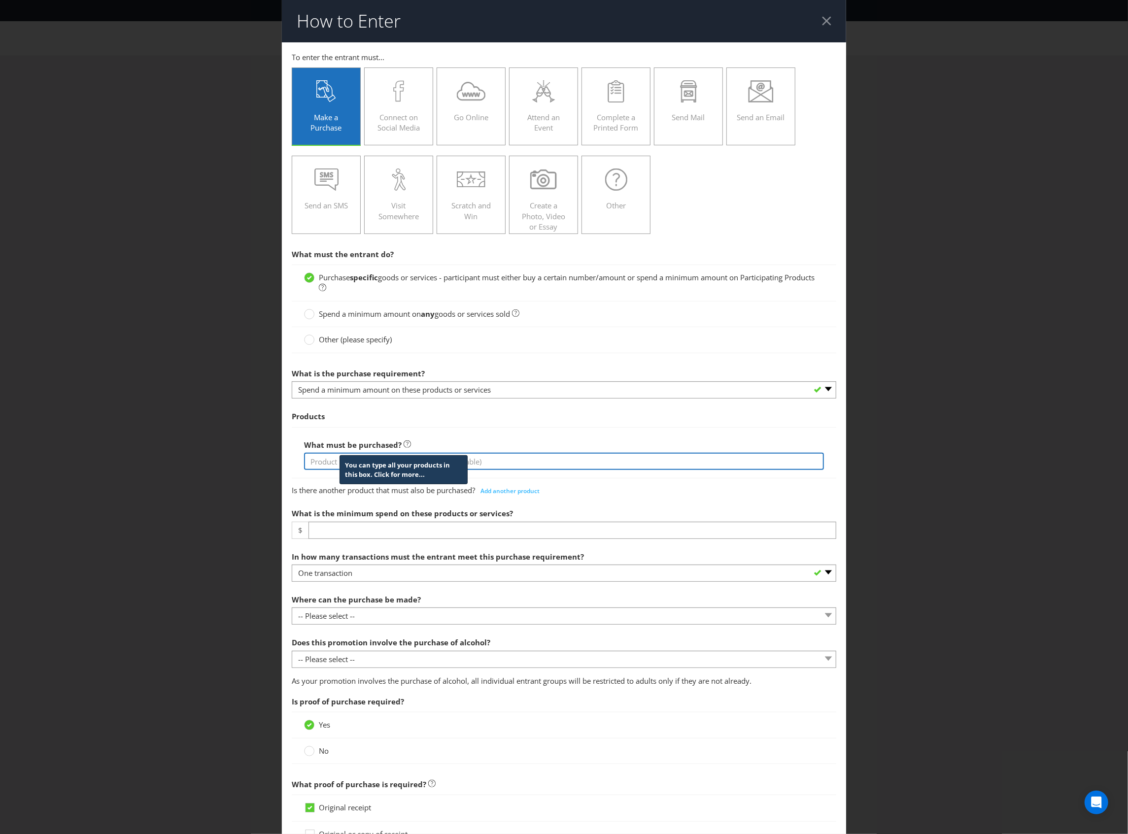
click at [406, 462] on input "text" at bounding box center [564, 461] width 520 height 17
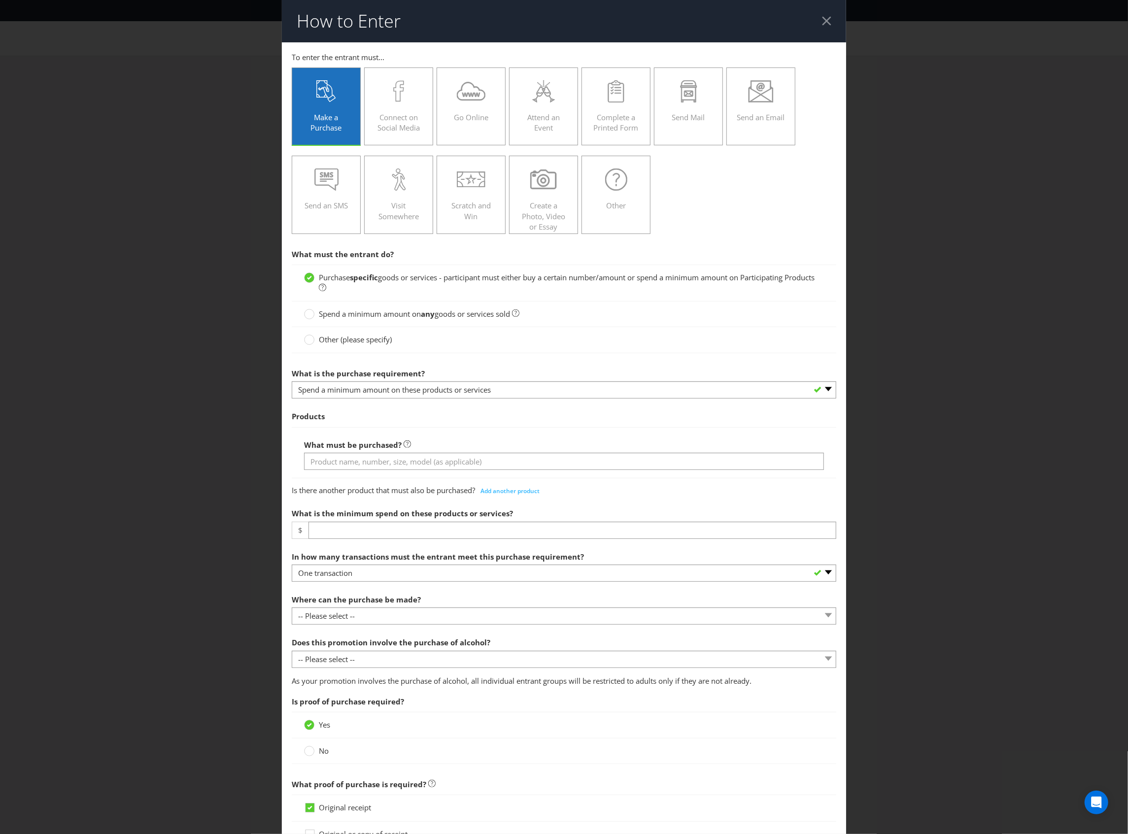
click at [580, 377] on div "What is the purchase requirement? -- Please select -- Buy a certain number of t…" at bounding box center [564, 381] width 544 height 35
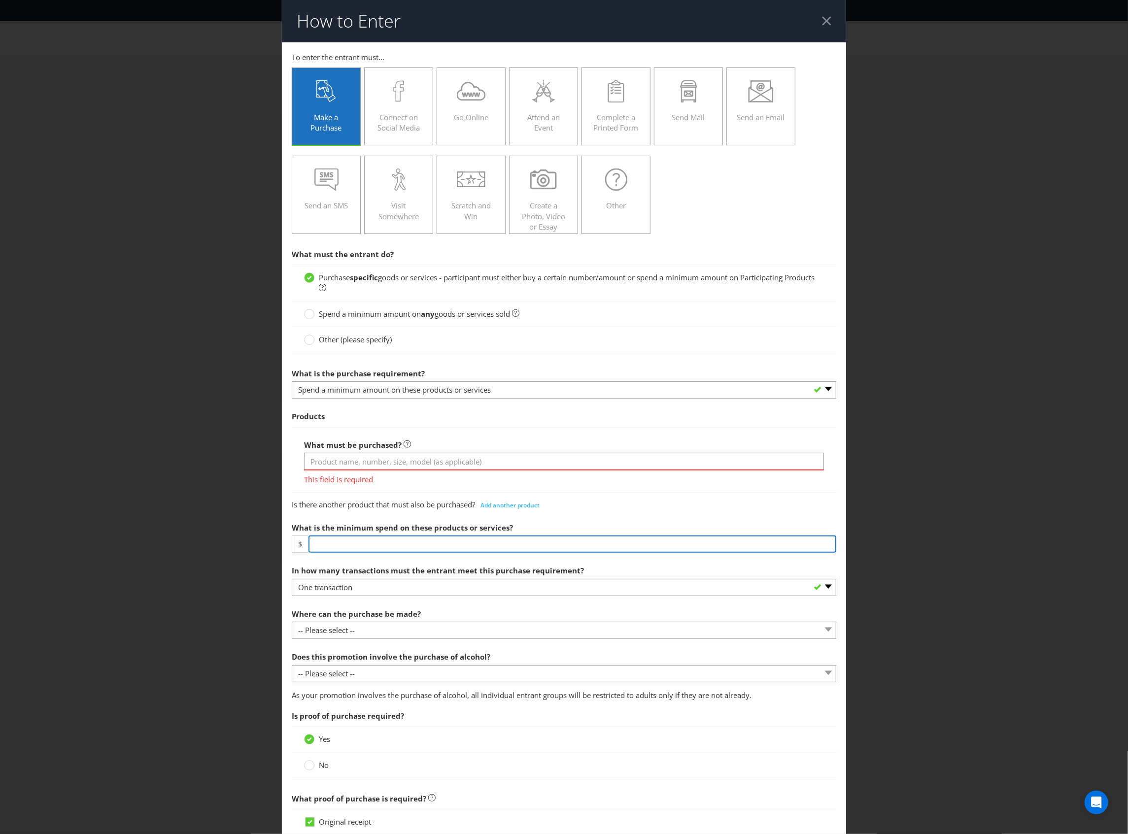
click at [446, 546] on input "number" at bounding box center [572, 543] width 528 height 17
type input "30"
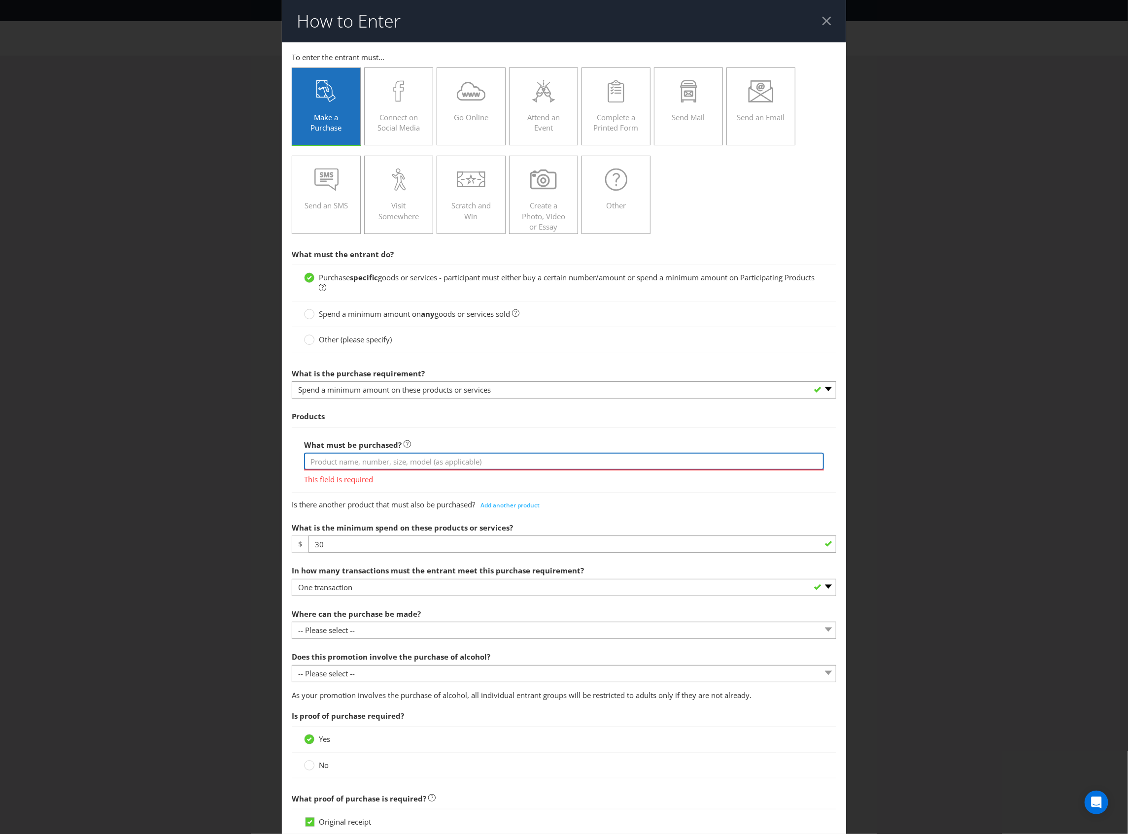
click at [365, 465] on input "text" at bounding box center [564, 461] width 520 height 17
type input "Any Bundaberg Rum Product"
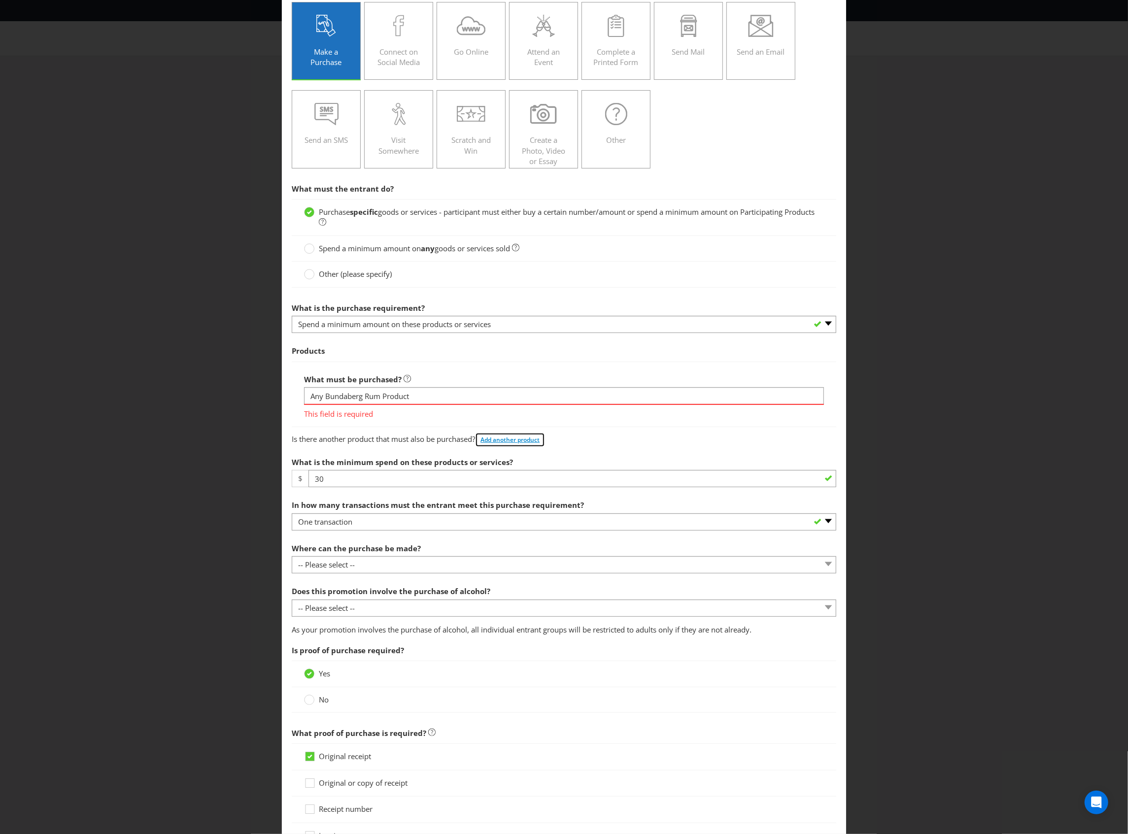
click at [533, 437] on span "What is the purchase requirement? -- Please select -- Buy a certain number of t…" at bounding box center [564, 393] width 544 height 190
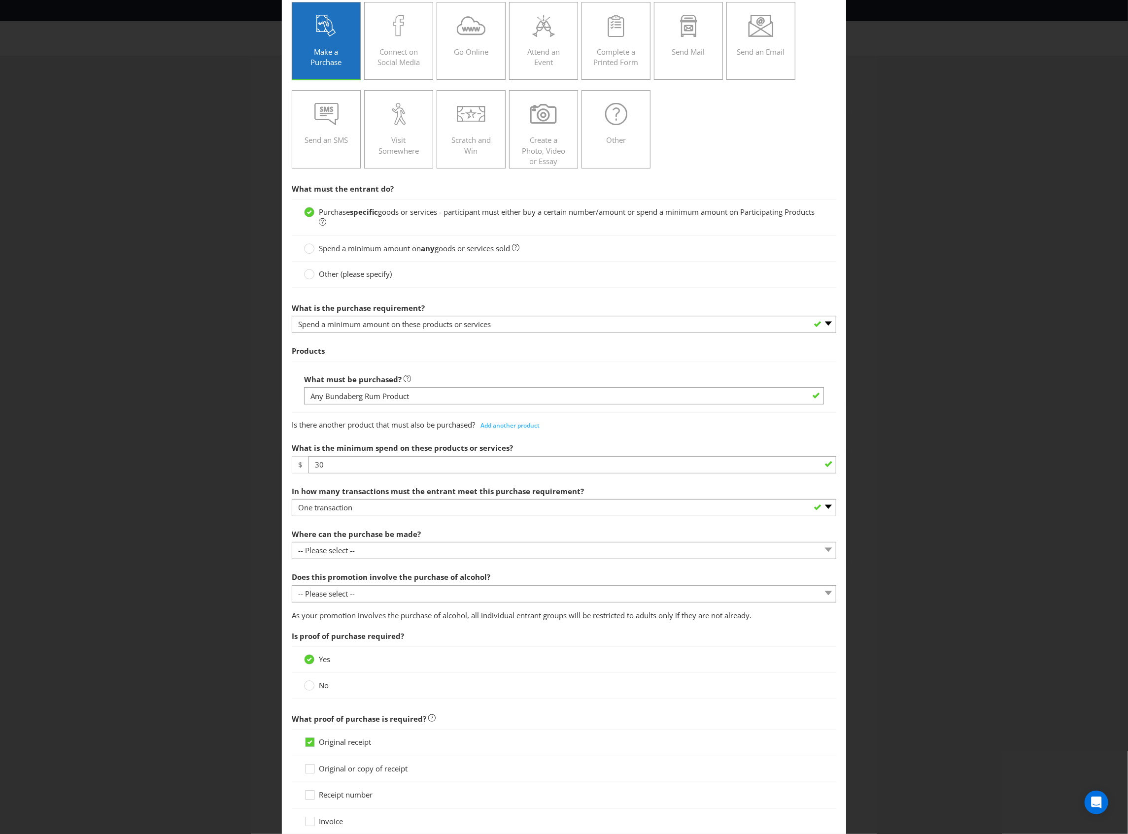
click at [634, 439] on div "What is the minimum spend on these products or services? $ 30" at bounding box center [564, 455] width 544 height 35
click at [505, 507] on select "-- Please select -- One transaction A specific number of transactions Any numbe…" at bounding box center [564, 507] width 544 height 17
click at [292, 501] on select "-- Please select -- One transaction A specific number of transactions Any numbe…" at bounding box center [564, 507] width 544 height 17
click at [422, 566] on section "What must the entrant do? Purchase specific goods or services - participant mus…" at bounding box center [564, 589] width 544 height 820
click at [437, 551] on select "-- Please select -- Any stores displaying promotional material (including onlin…" at bounding box center [564, 550] width 544 height 17
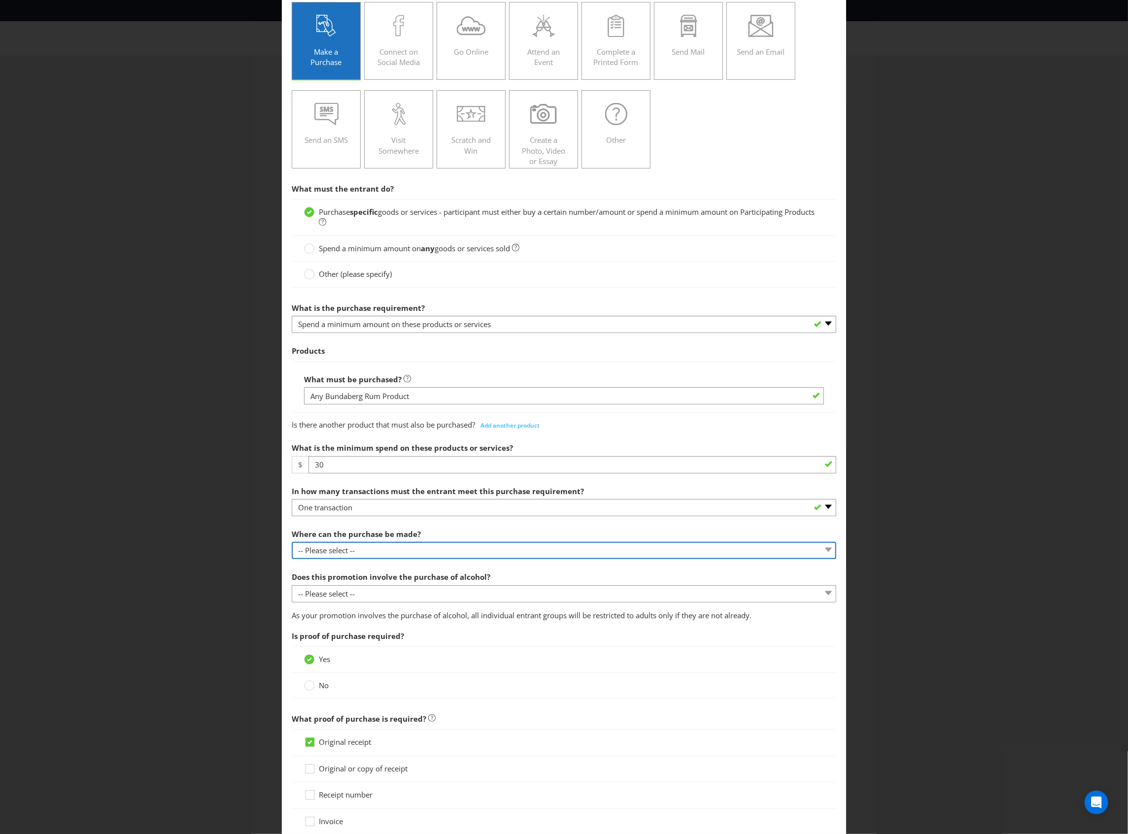
select select "ANY_DISPLAYING_PROMOTIONAL_MATERIAL"
click at [292, 544] on select "-- Please select -- Any stores displaying promotional material (including onlin…" at bounding box center [564, 550] width 544 height 17
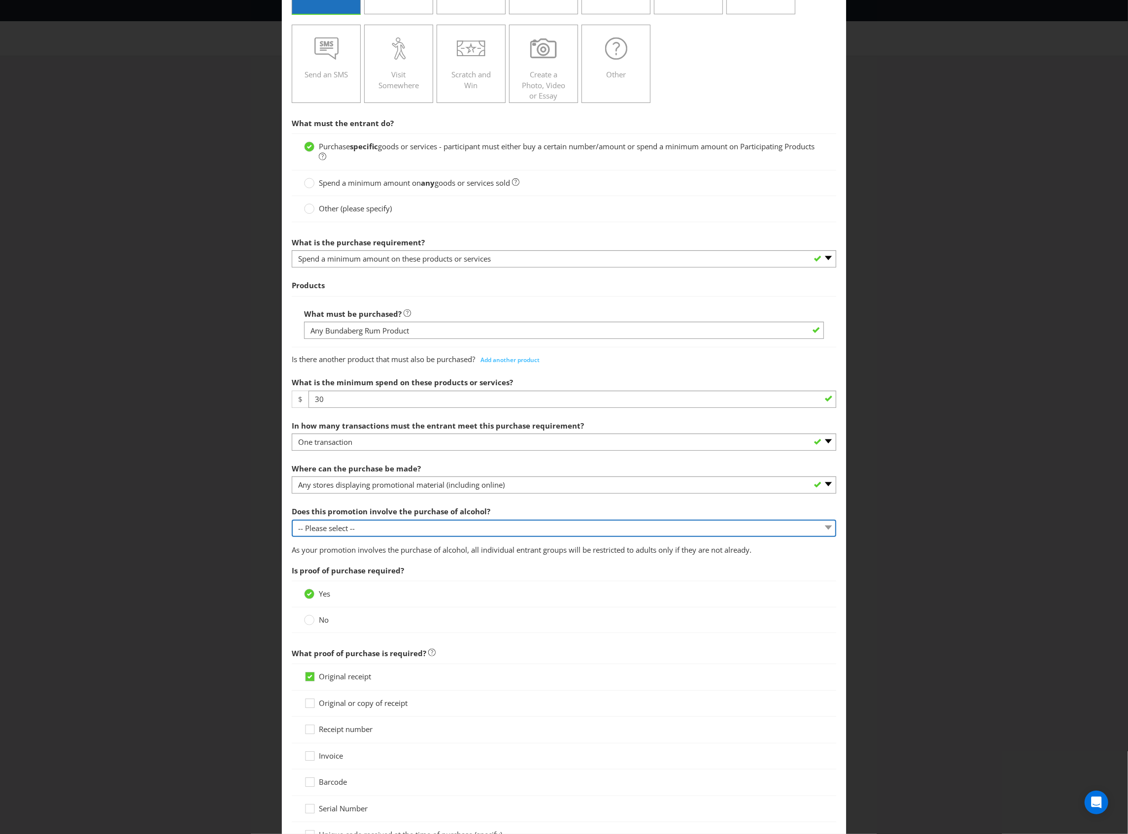
click at [423, 536] on select "-- Please select -- Yes, for on-premises consumption Yes, for off-premises cons…" at bounding box center [564, 528] width 544 height 17
click at [422, 531] on select "-- Please select -- Yes, for on-premises consumption Yes, for off-premises cons…" at bounding box center [564, 528] width 544 height 17
click at [292, 521] on select "-- Please select -- Yes, for on-premises consumption Yes, for off-premises cons…" at bounding box center [564, 528] width 544 height 17
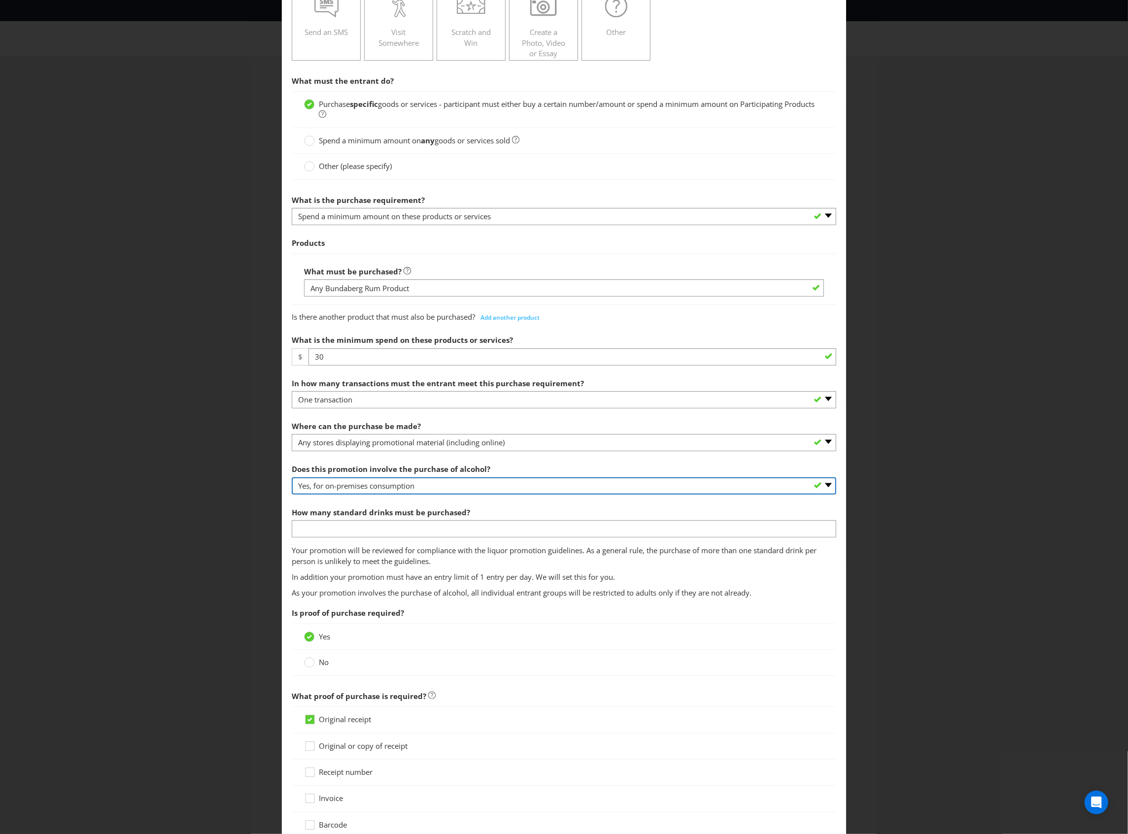
scroll to position [197, 0]
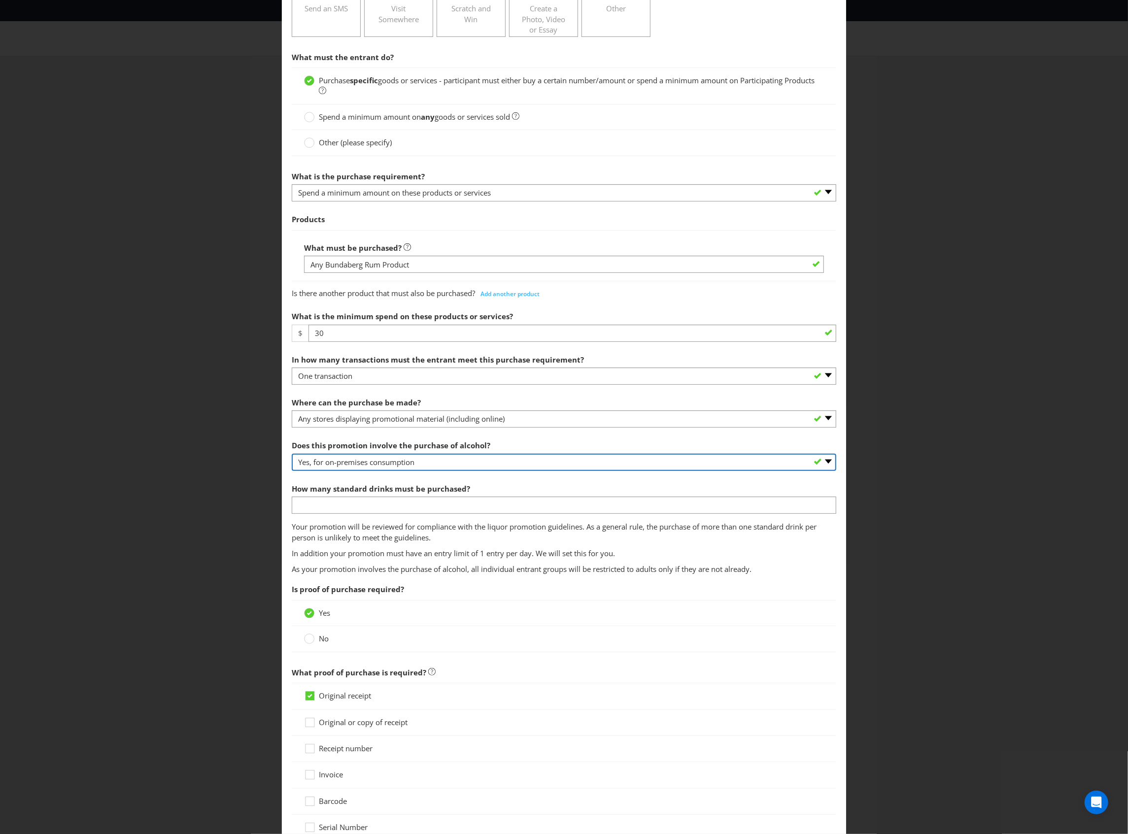
click at [434, 469] on select "-- Please select -- Yes, for on-premises consumption Yes, for off-premises cons…" at bounding box center [564, 462] width 544 height 17
select select "YES_OFF_PREMISES"
click at [292, 455] on select "-- Please select -- Yes, for on-premises consumption Yes, for off-premises cons…" at bounding box center [564, 462] width 544 height 17
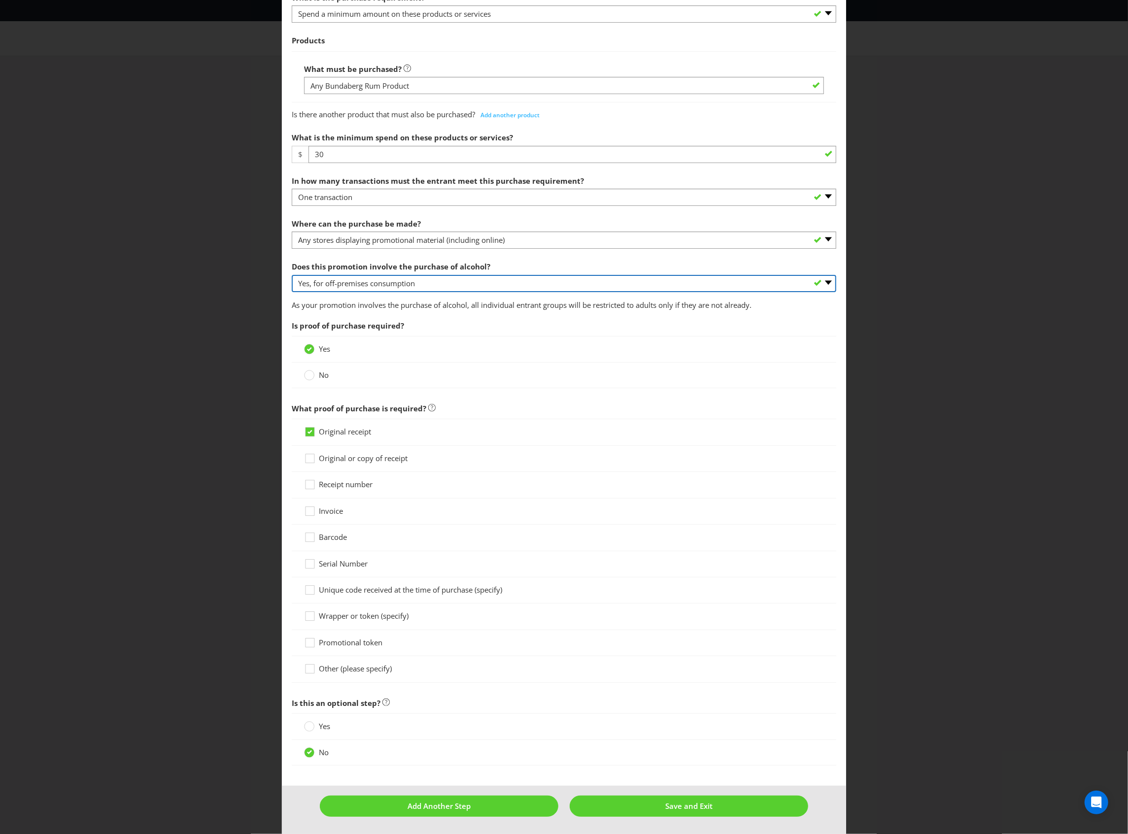
scroll to position [381, 0]
click at [367, 455] on span "Original or copy of receipt" at bounding box center [363, 458] width 89 height 10
click at [0, 0] on input "Original or copy of receipt" at bounding box center [0, 0] width 0 height 0
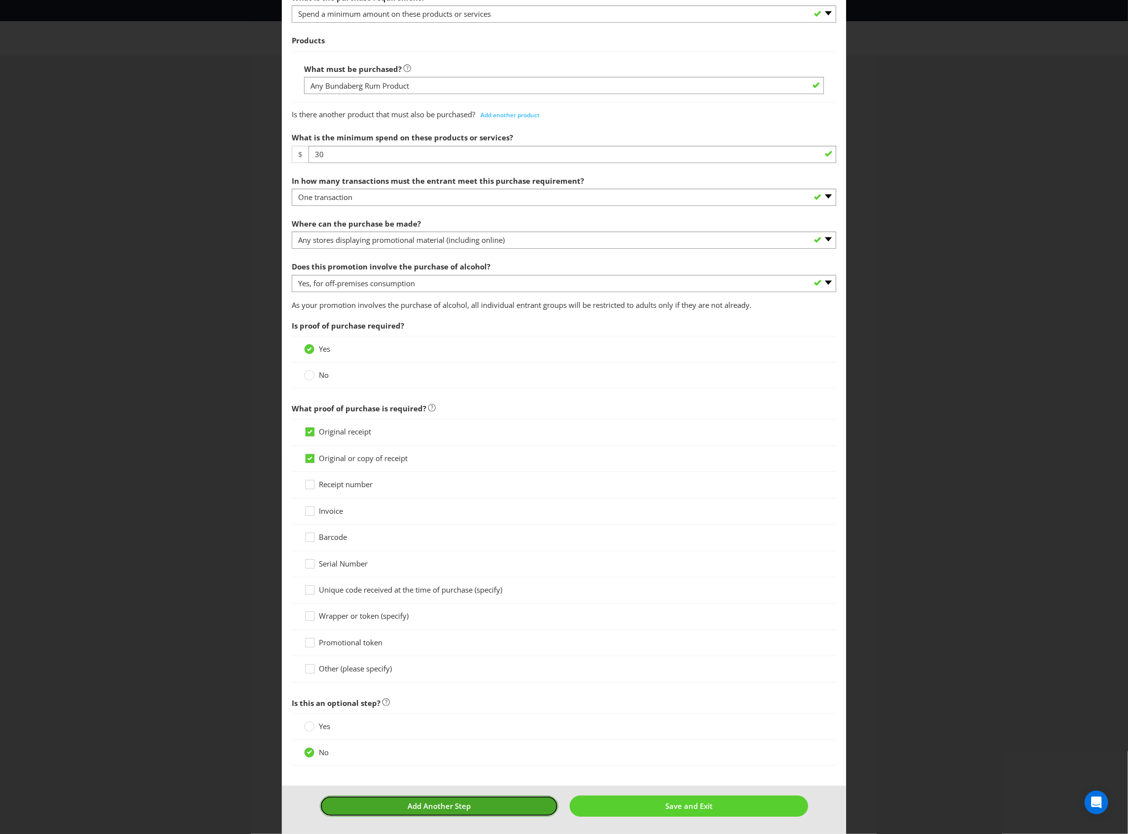
click at [507, 806] on button "Add Another Step" at bounding box center [439, 806] width 238 height 21
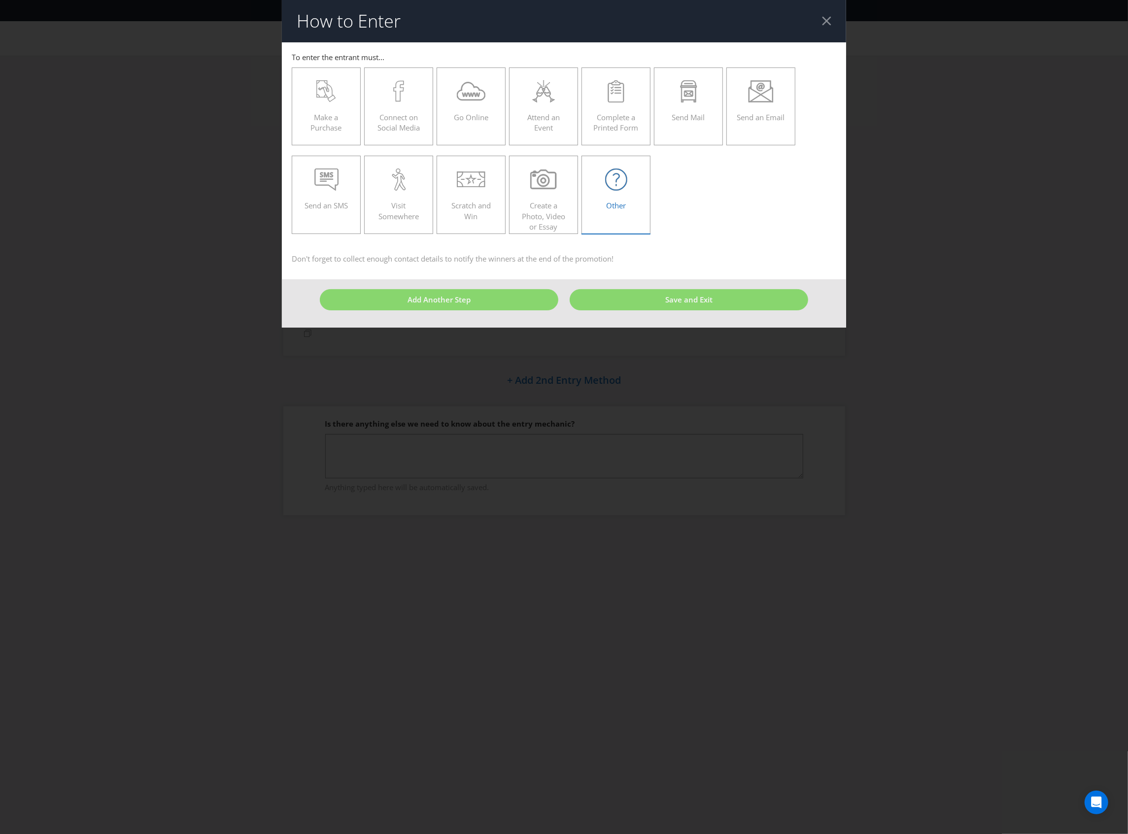
click at [621, 191] on icon at bounding box center [616, 179] width 22 height 22
click at [0, 0] on input "Other" at bounding box center [0, 0] width 0 height 0
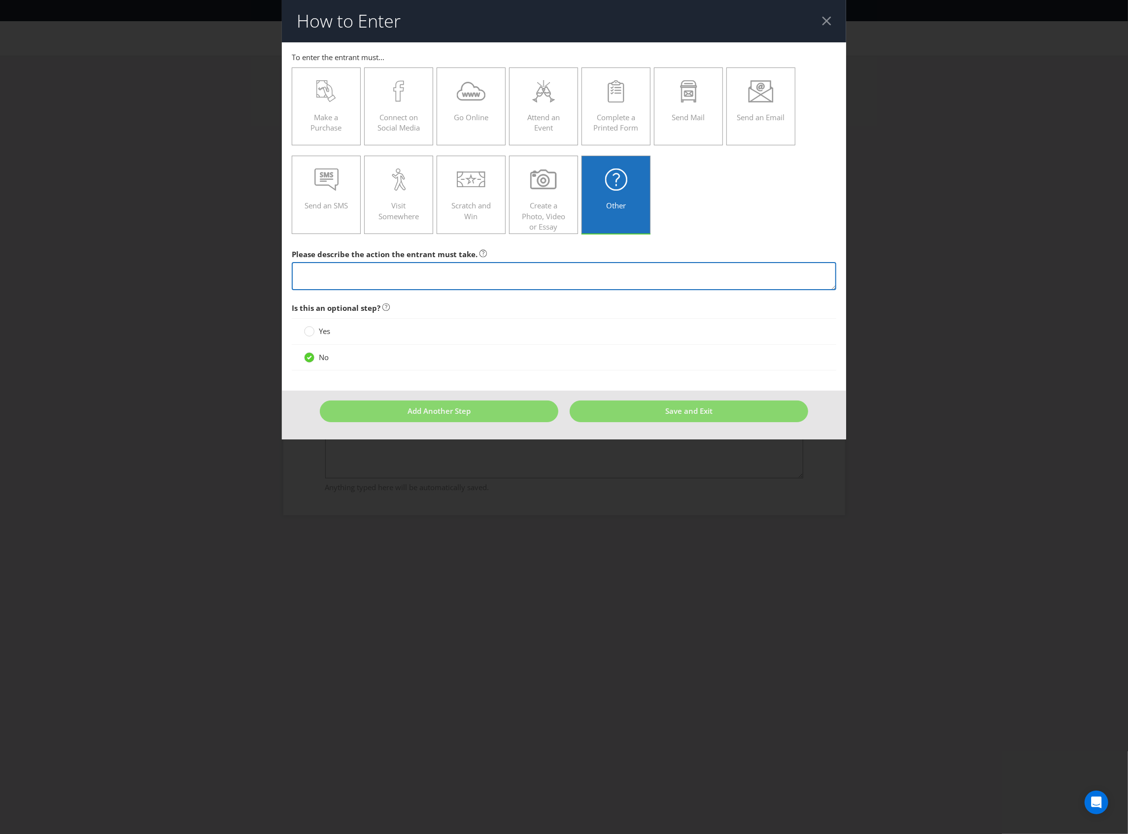
click at [493, 278] on textarea at bounding box center [564, 276] width 544 height 28
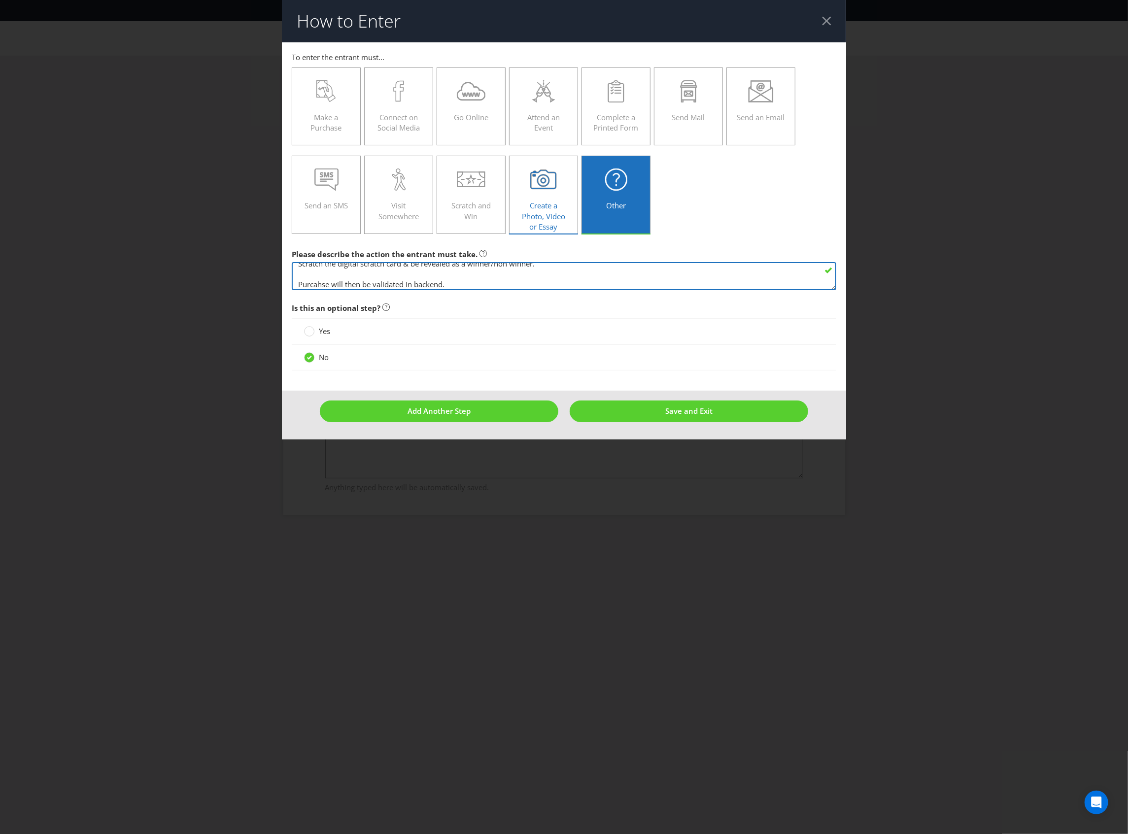
scroll to position [28, 0]
click at [321, 273] on textarea "Scan the QR code, follow the steps and upload details (first name, last name, m…" at bounding box center [564, 276] width 544 height 28
click at [321, 272] on textarea "Scan the QR code, follow the steps and upload details (first name, last name, m…" at bounding box center [564, 276] width 544 height 28
click at [464, 281] on textarea "Scan the QR code, follow the steps and upload details (first name, last name, m…" at bounding box center [564, 276] width 544 height 28
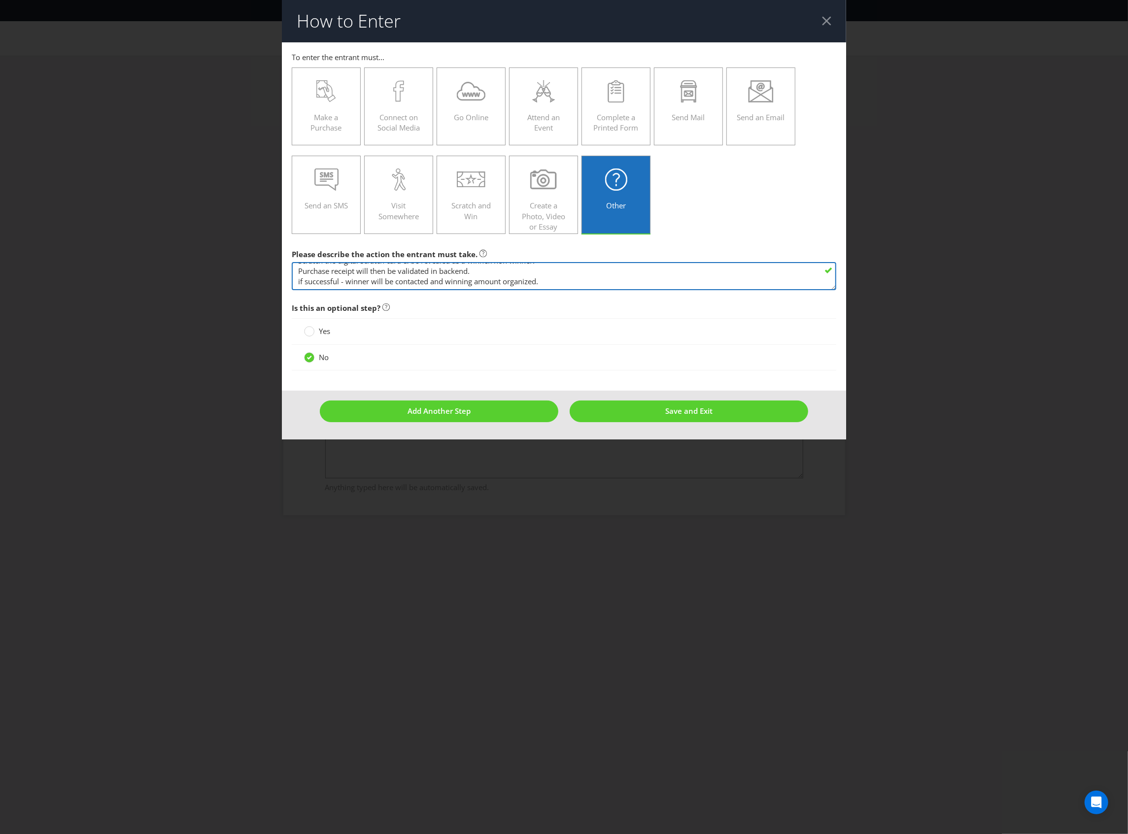
click at [594, 277] on textarea "Scan the QR code, follow the steps and upload details (first name, last name, m…" at bounding box center [564, 276] width 544 height 28
type textarea "Scan the QR code, follow the steps and upload details (first name, last name, m…"
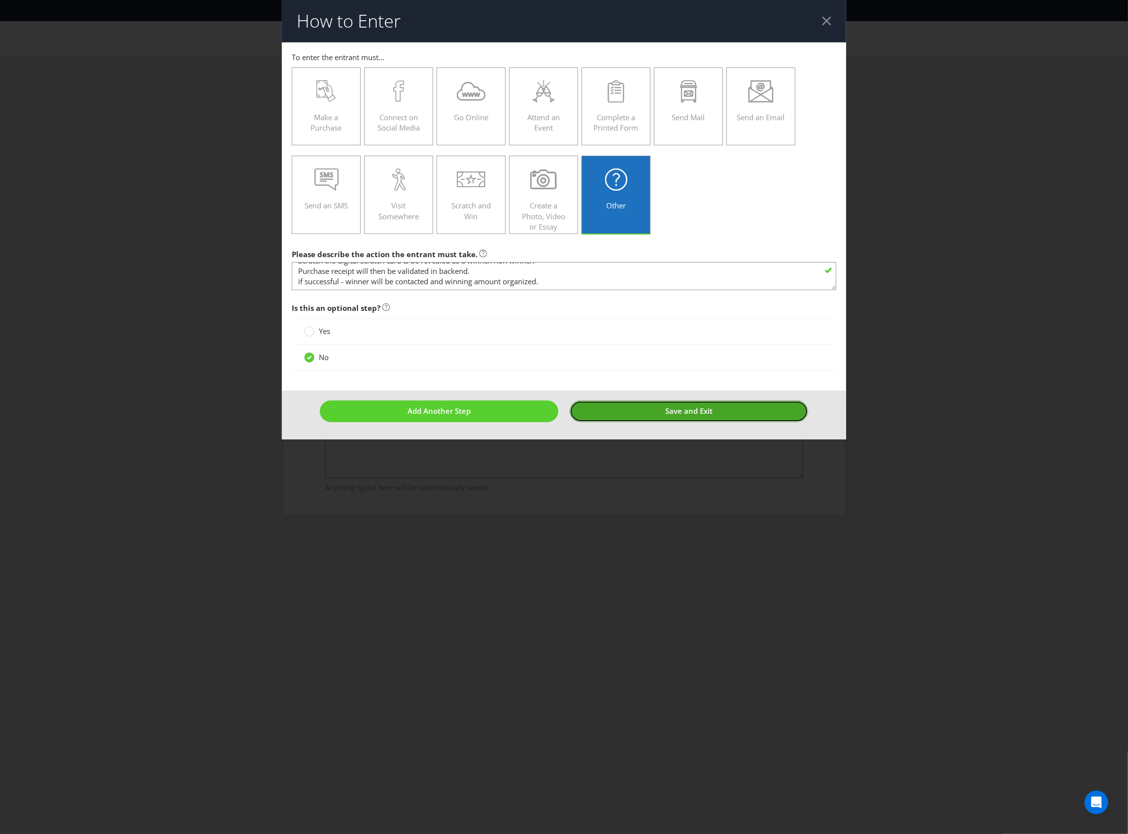
click at [654, 418] on button "Save and Exit" at bounding box center [688, 410] width 238 height 21
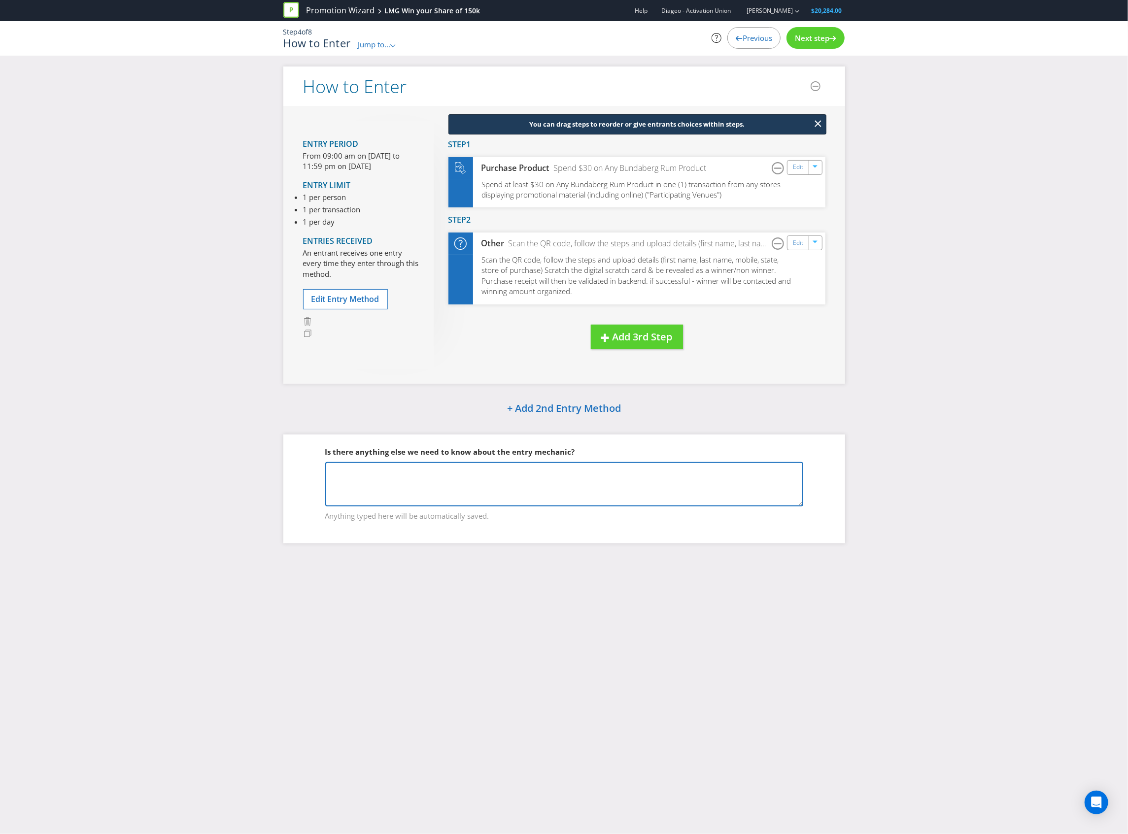
click at [602, 473] on textarea at bounding box center [564, 484] width 478 height 44
type textarea "EXACT DETAILS TBC FROM MICROSITE & INSURANCE TEAM"
click at [834, 38] on icon at bounding box center [832, 38] width 7 height 5
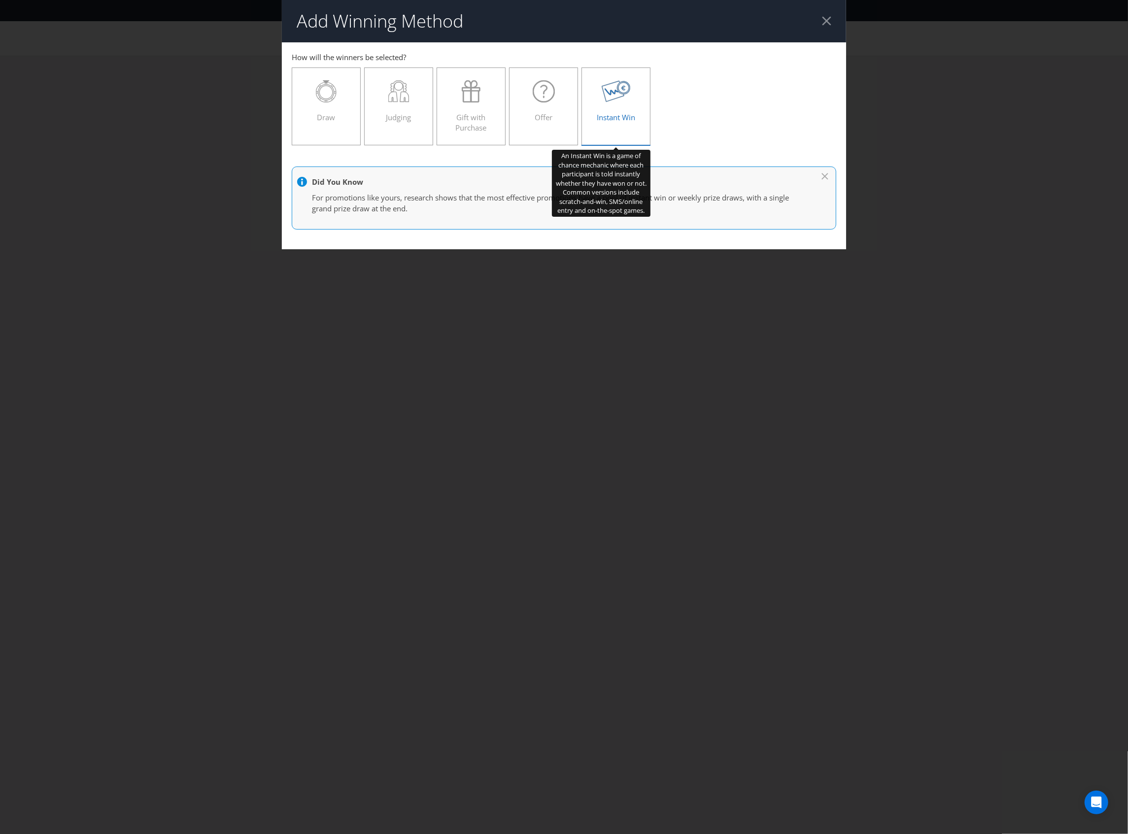
click at [642, 99] on label "Instant Win" at bounding box center [615, 106] width 69 height 78
click at [0, 0] on input "Instant Win" at bounding box center [0, 0] width 0 height 0
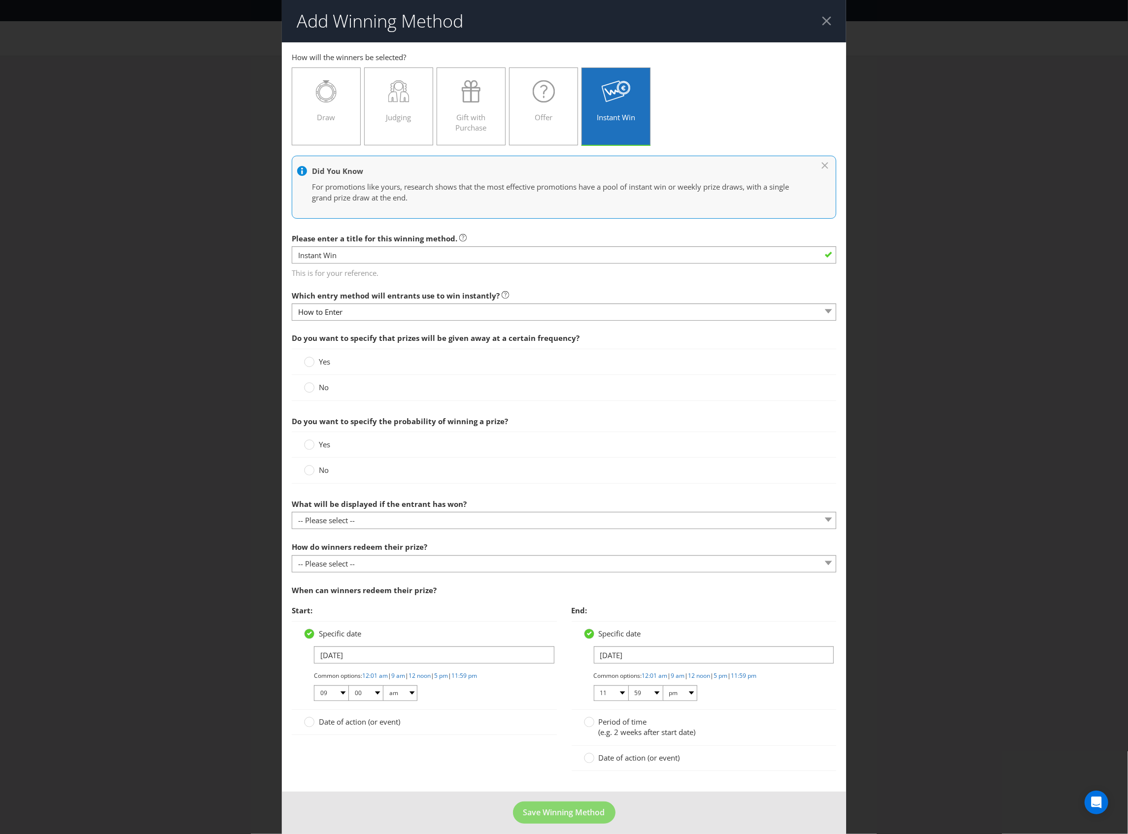
click at [308, 355] on div "Yes" at bounding box center [564, 362] width 544 height 26
click at [312, 373] on div "Yes" at bounding box center [564, 362] width 544 height 26
click at [312, 387] on label "No" at bounding box center [317, 387] width 27 height 10
click at [0, 0] on input "No" at bounding box center [0, 0] width 0 height 0
click at [310, 472] on circle at bounding box center [309, 471] width 10 height 10
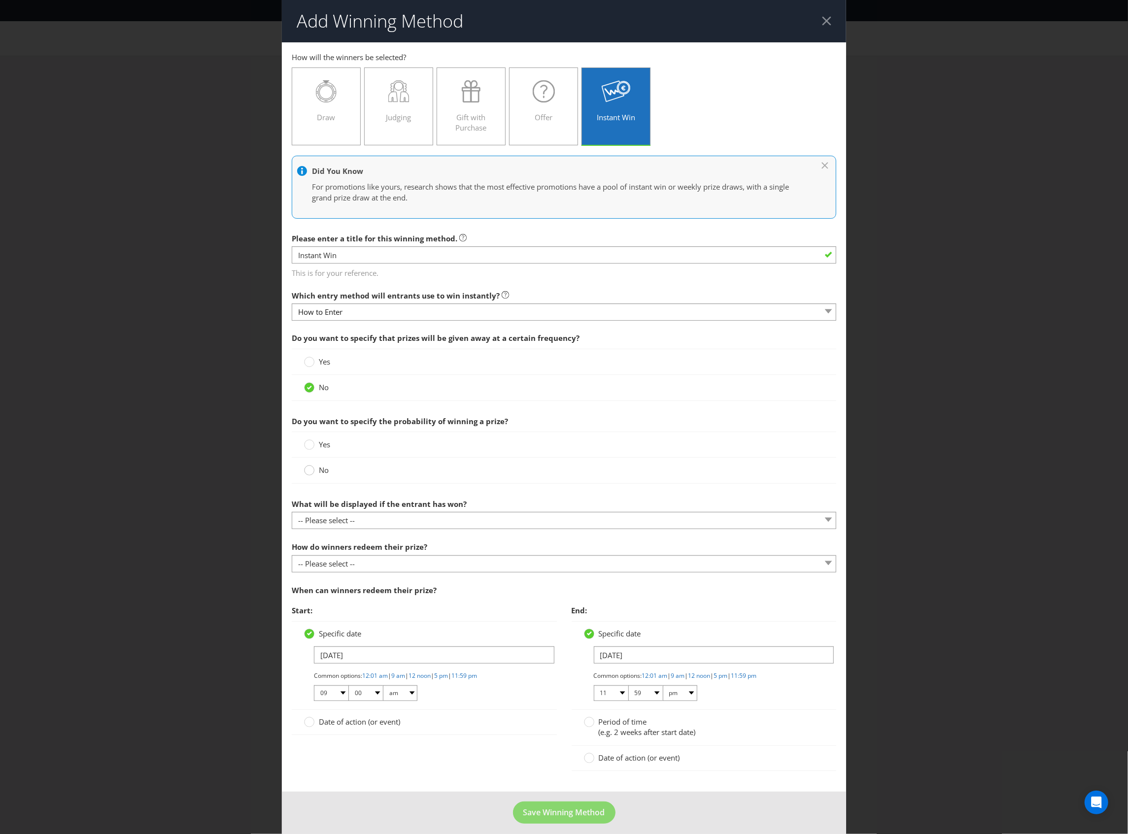
click at [0, 0] on input "No" at bounding box center [0, 0] width 0 height 0
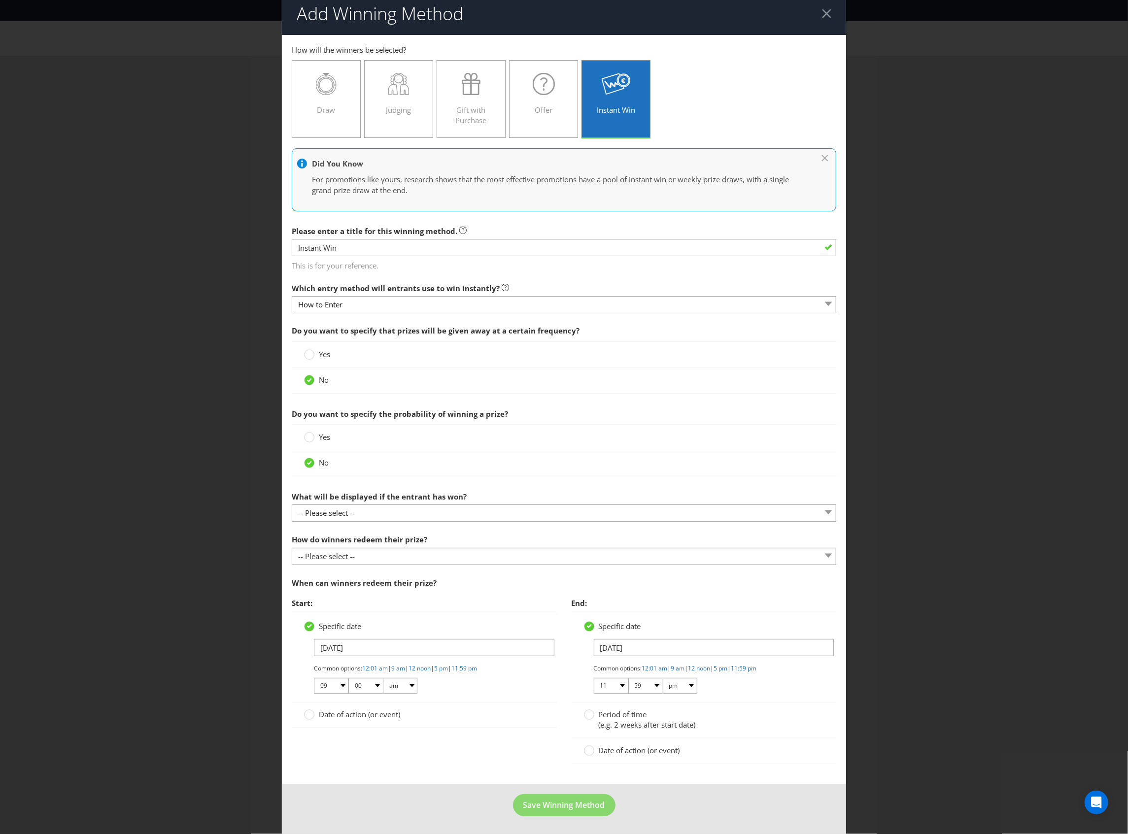
scroll to position [10, 0]
click at [398, 513] on select "-- Please select -- The winner will be notified as appropriate for the entry me…" at bounding box center [564, 512] width 544 height 17
select select "ENTRY_MECHANIC"
click at [292, 504] on select "-- Please select -- The winner will be notified as appropriate for the entry me…" at bounding box center [564, 512] width 544 height 17
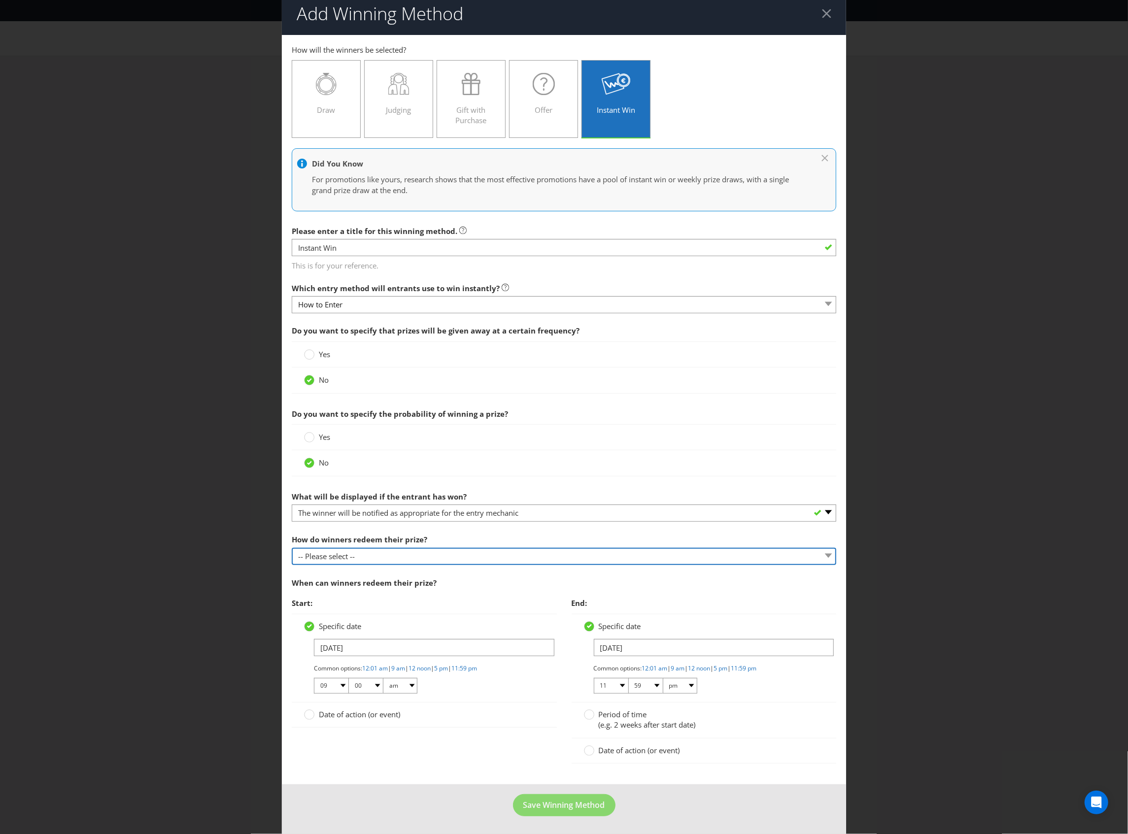
click at [465, 558] on select "-- Please select -- Present winning message to venue staff Follow instructions …" at bounding box center [564, 556] width 544 height 17
select select "INSTRUCTIONS"
click at [292, 548] on select "-- Please select -- Present winning message to venue staff Follow instructions …" at bounding box center [564, 556] width 544 height 17
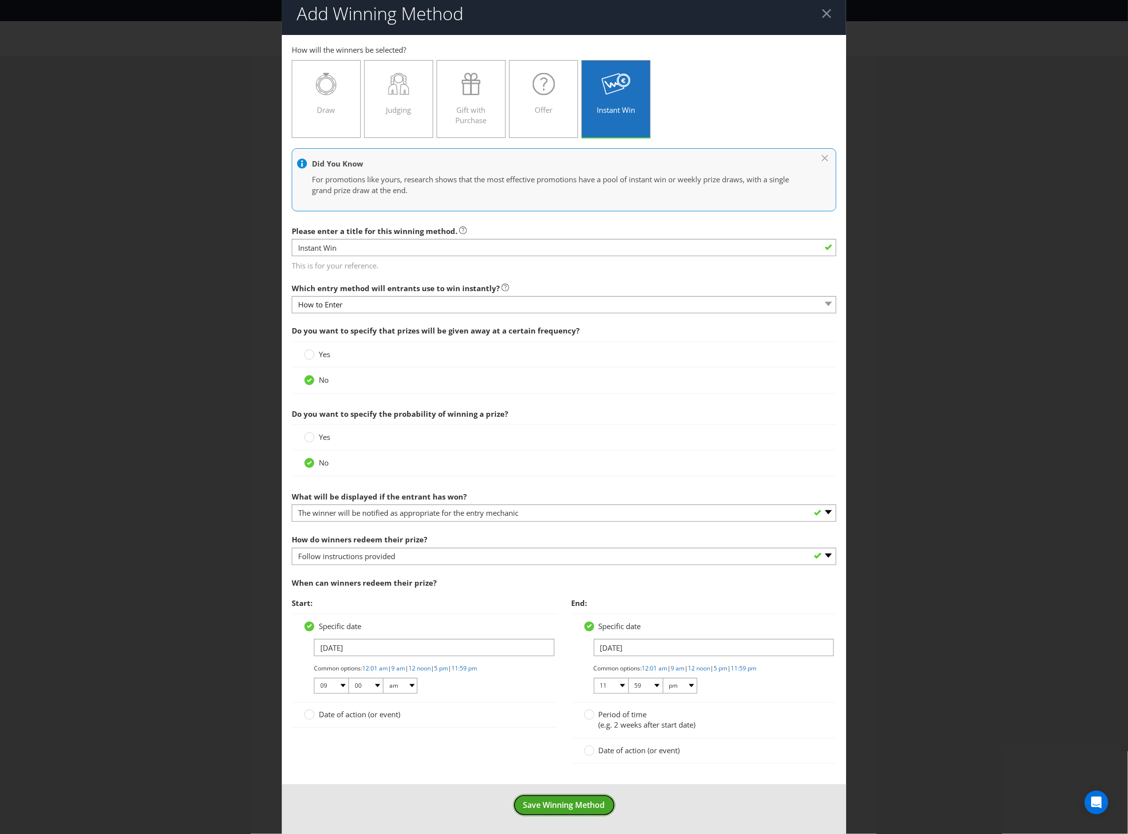
click at [578, 802] on span "Save Winning Method" at bounding box center [564, 805] width 82 height 11
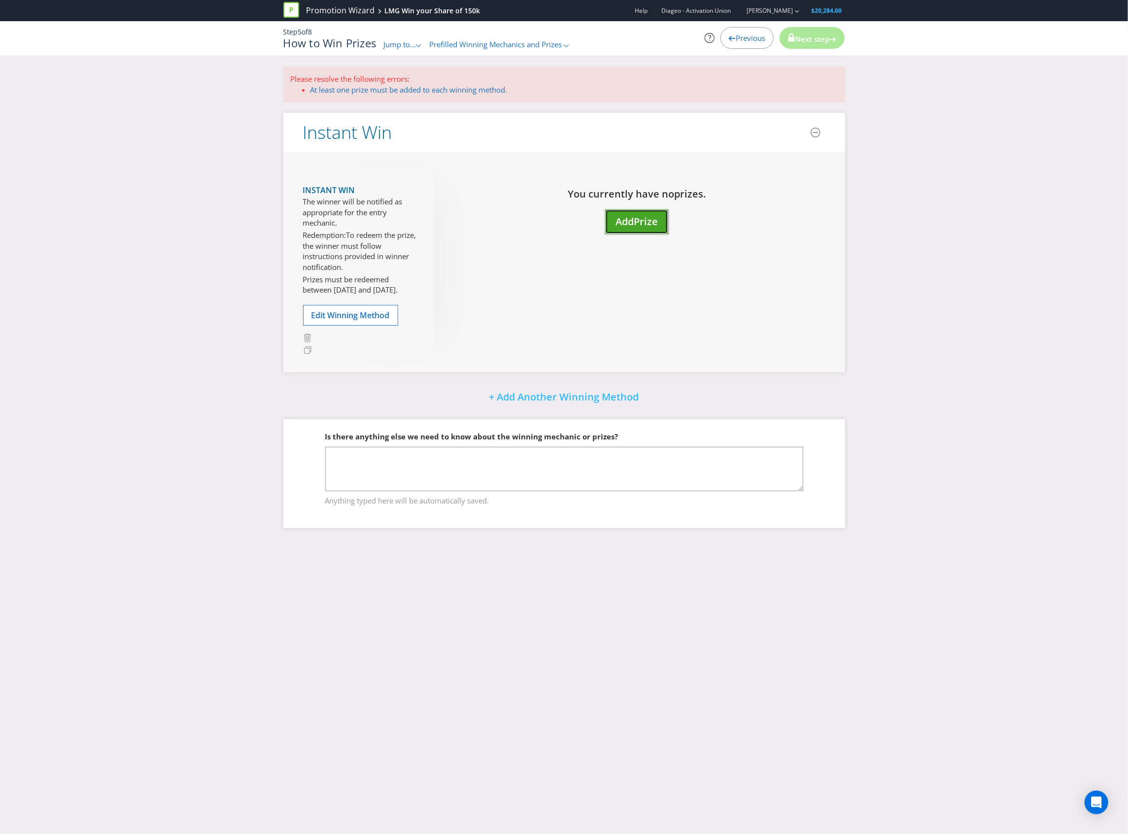
click at [639, 213] on button "Add Prize" at bounding box center [636, 221] width 63 height 25
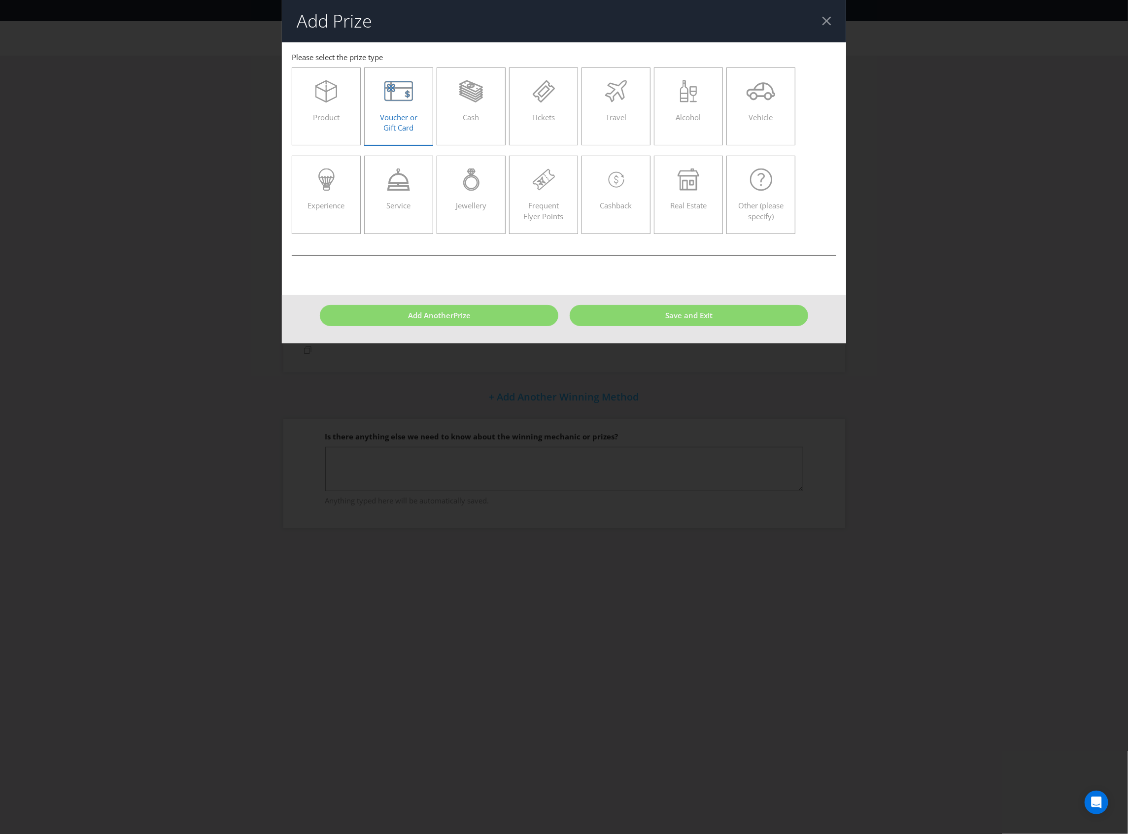
click at [409, 111] on div "Voucher or Gift Card" at bounding box center [398, 102] width 48 height 44
click at [0, 0] on input "Voucher or Gift Card" at bounding box center [0, 0] width 0 height 0
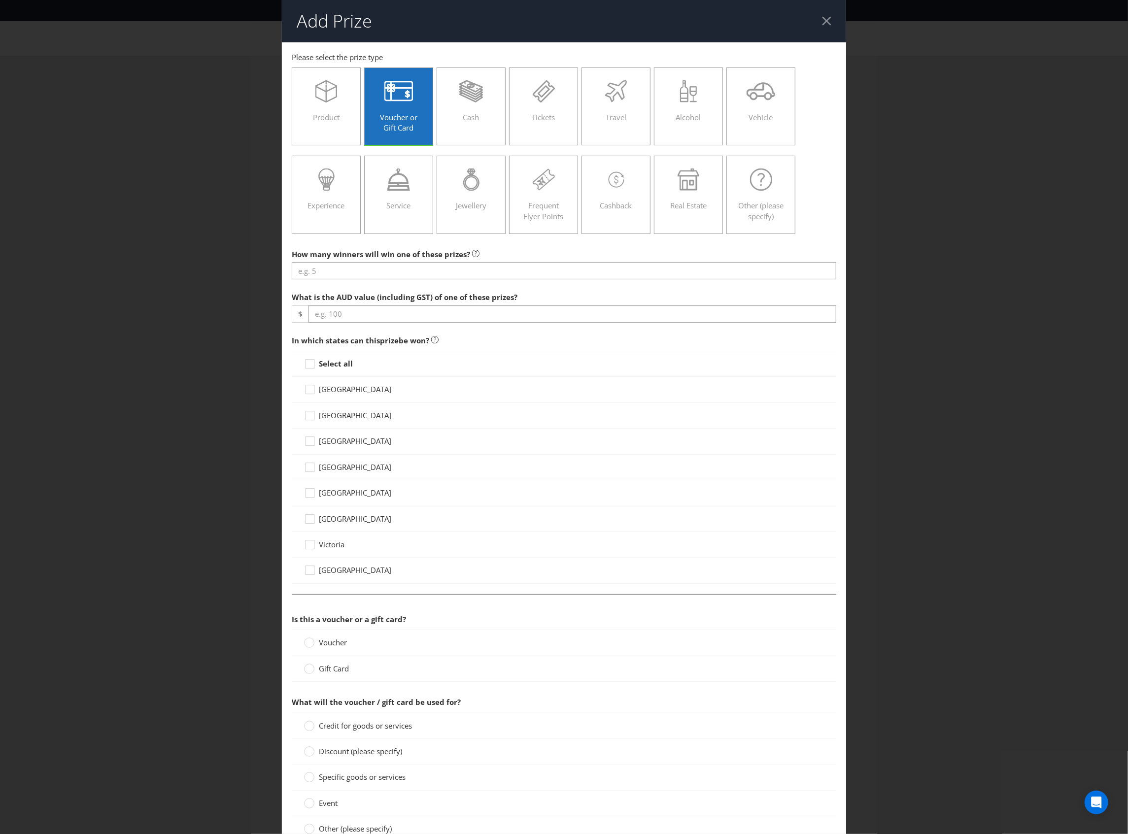
click at [405, 281] on div "How many winners will win one of these prizes? What is the AUD value (including…" at bounding box center [564, 729] width 544 height 970
click at [405, 273] on input "number" at bounding box center [564, 270] width 544 height 17
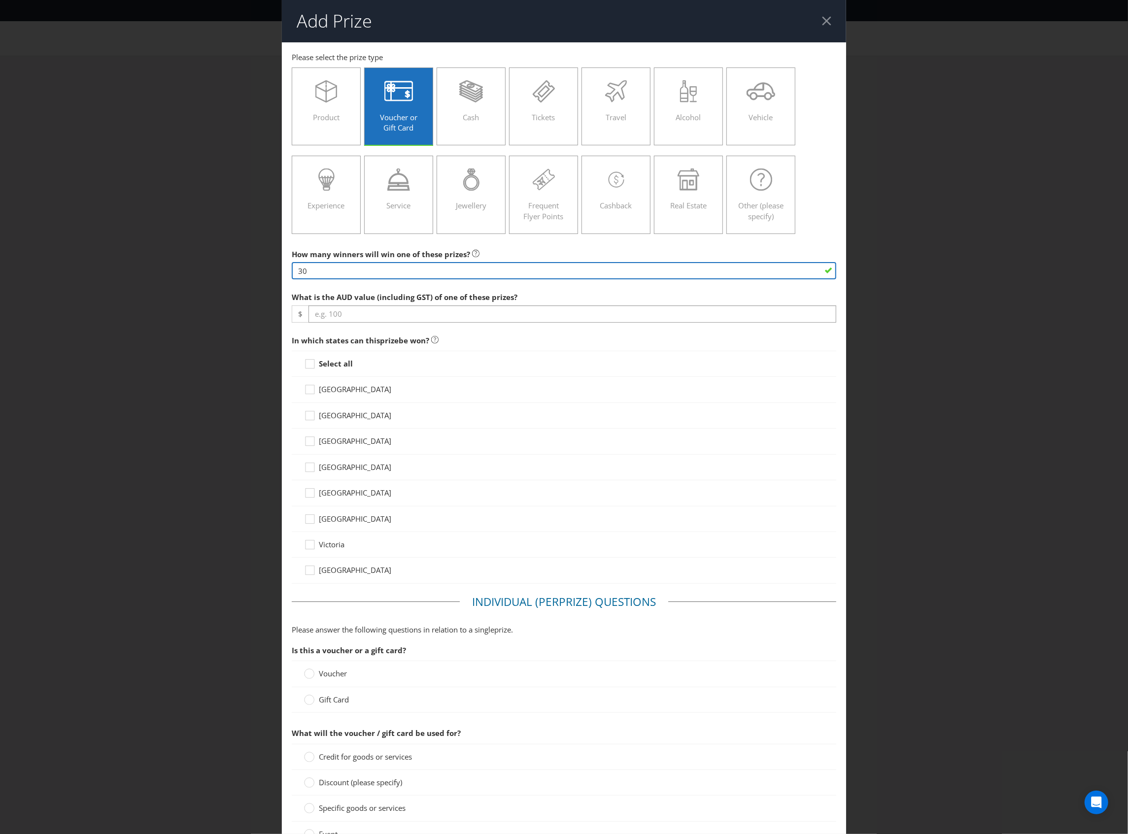
type input "3"
type input "3000"
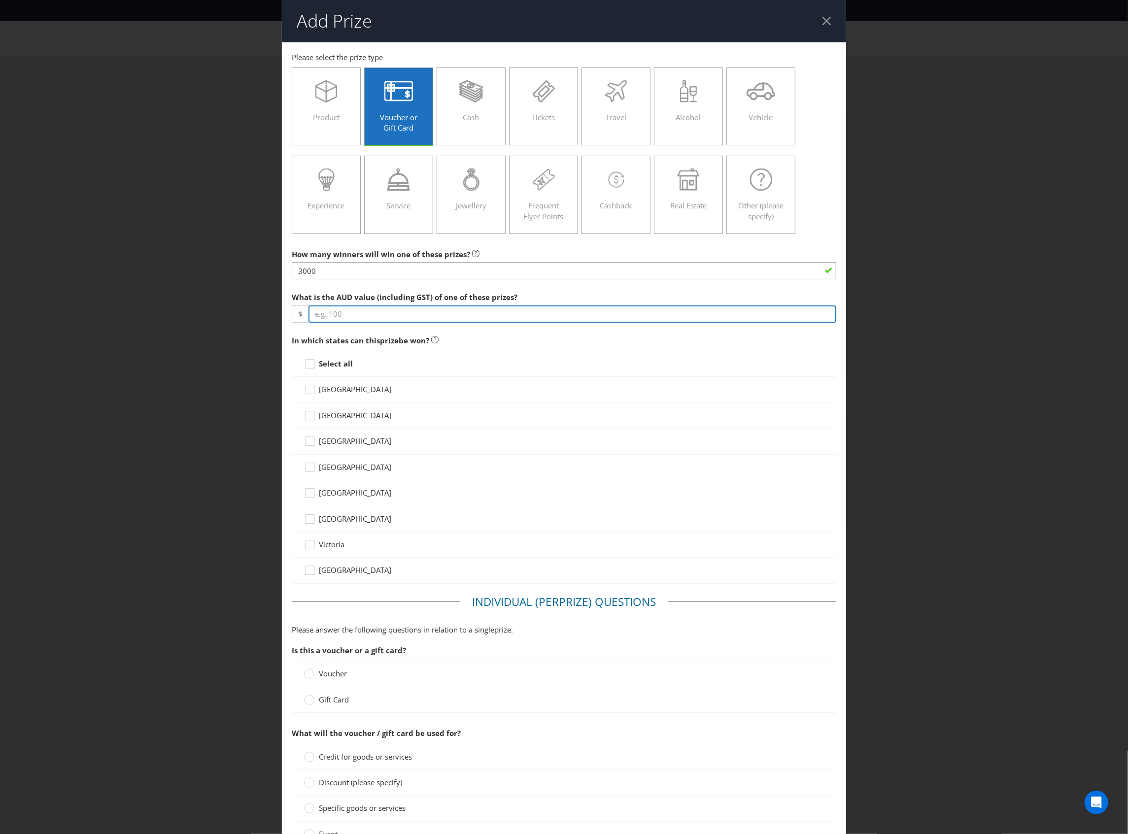
click at [602, 314] on input "number" at bounding box center [572, 313] width 528 height 17
type input "50"
click at [328, 368] on strong "Select all" at bounding box center [336, 364] width 34 height 10
click at [0, 0] on input "Select all" at bounding box center [0, 0] width 0 height 0
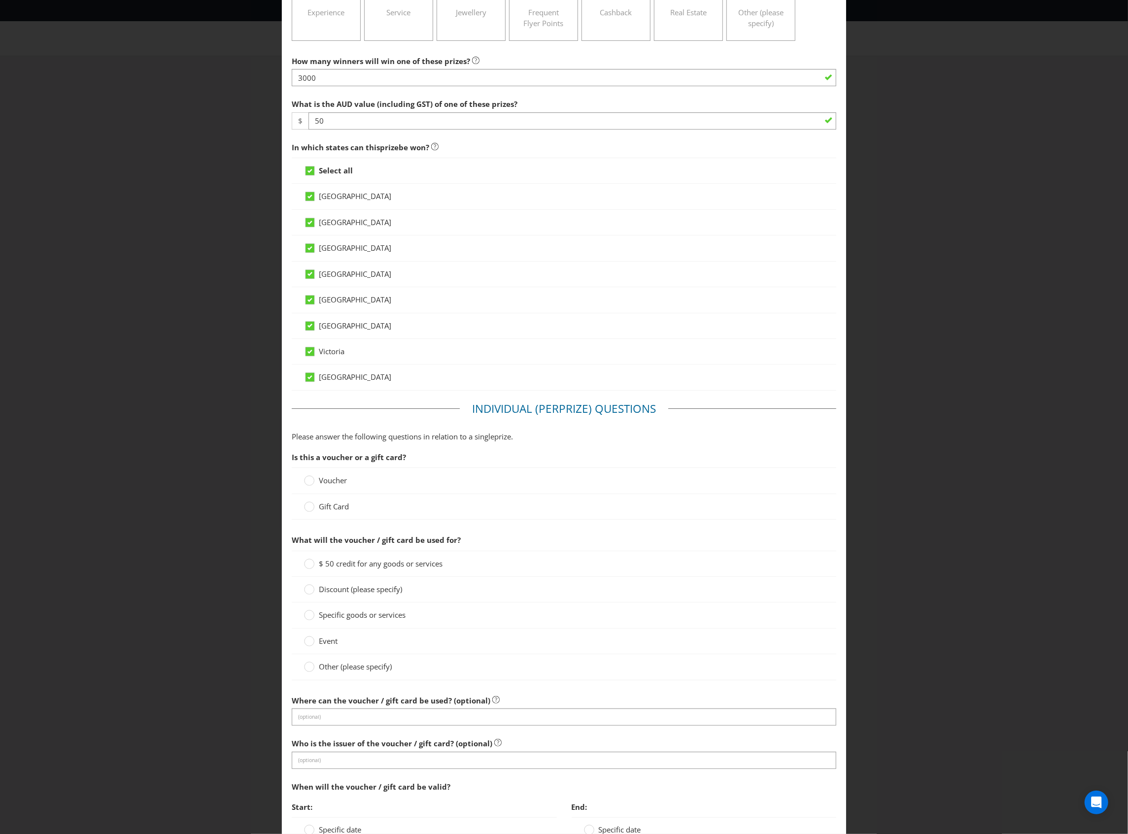
scroll to position [197, 0]
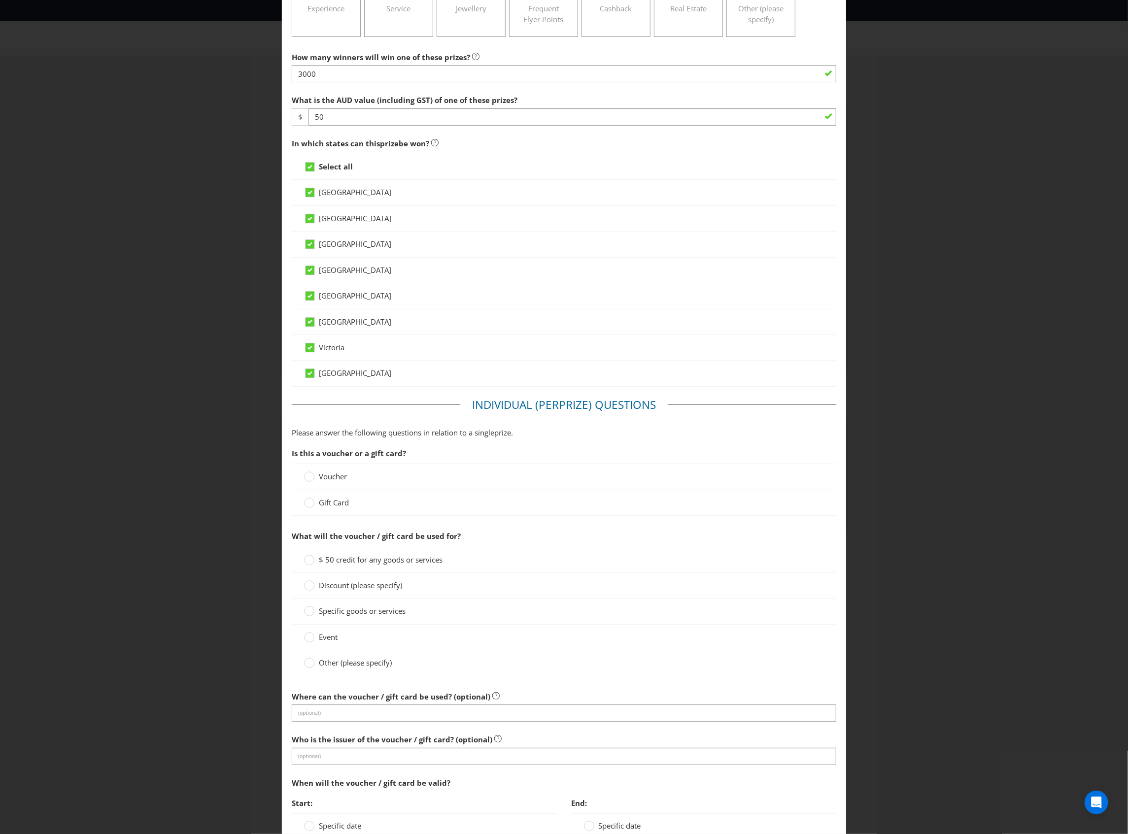
click at [321, 470] on div "Voucher" at bounding box center [564, 477] width 544 height 26
click at [325, 481] on span "Voucher" at bounding box center [333, 476] width 28 height 10
click at [0, 0] on input "Voucher" at bounding box center [0, 0] width 0 height 0
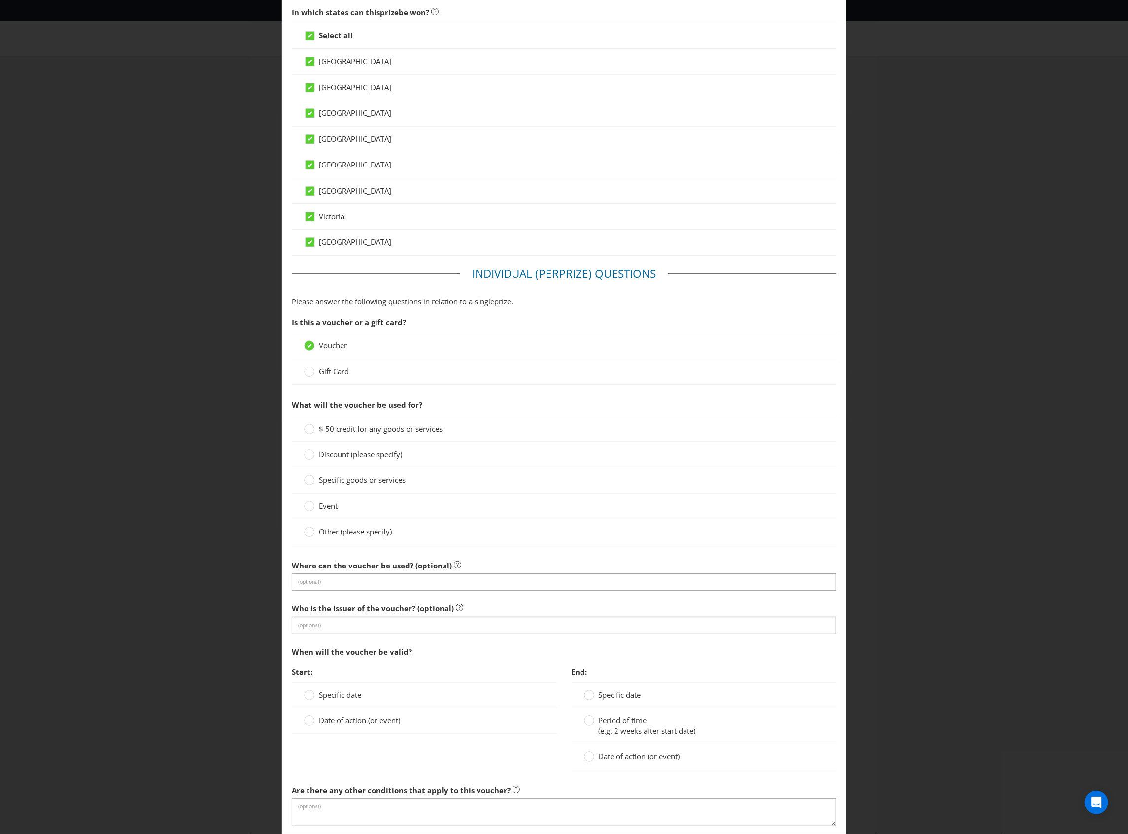
click at [363, 536] on span "Other (please specify)" at bounding box center [355, 532] width 73 height 10
click at [0, 0] on input "Other (please specify)" at bounding box center [0, 0] width 0 height 0
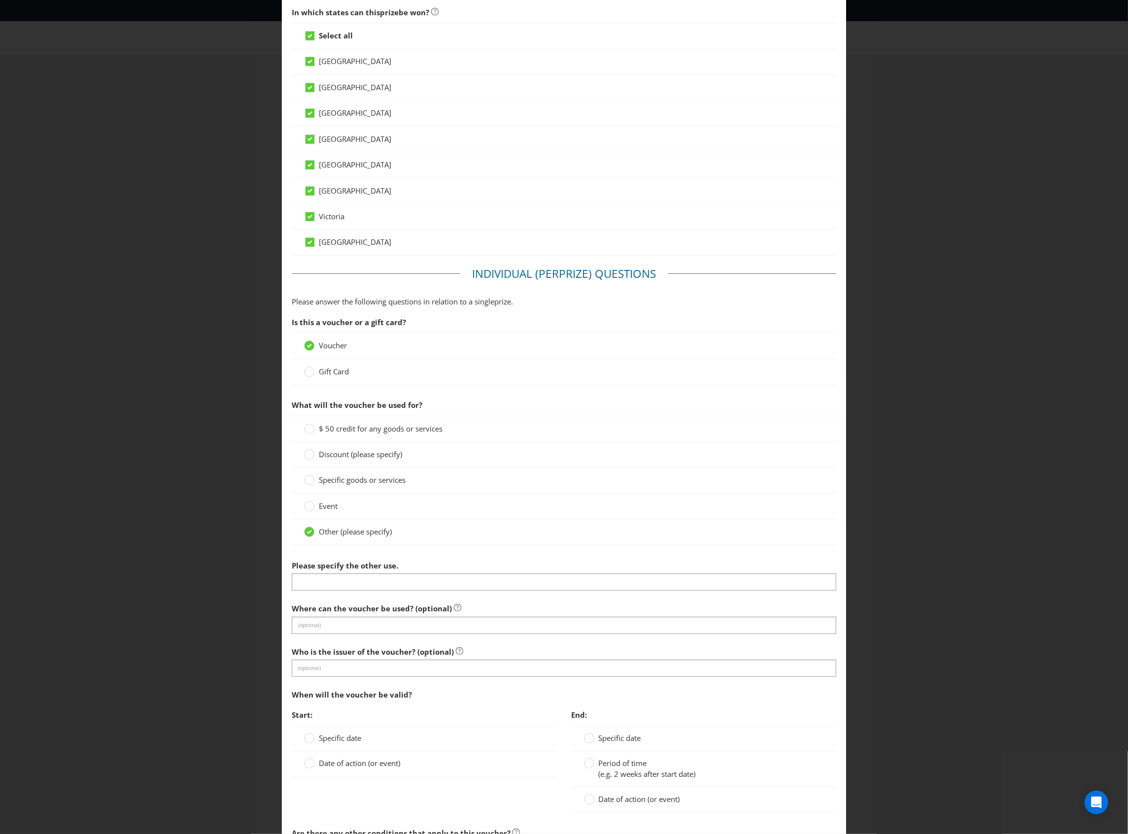
click at [369, 570] on span "Please specify the other use." at bounding box center [345, 566] width 106 height 10
click at [369, 578] on input "text" at bounding box center [564, 581] width 544 height 17
type input "E"
